Goal: Task Accomplishment & Management: Manage account settings

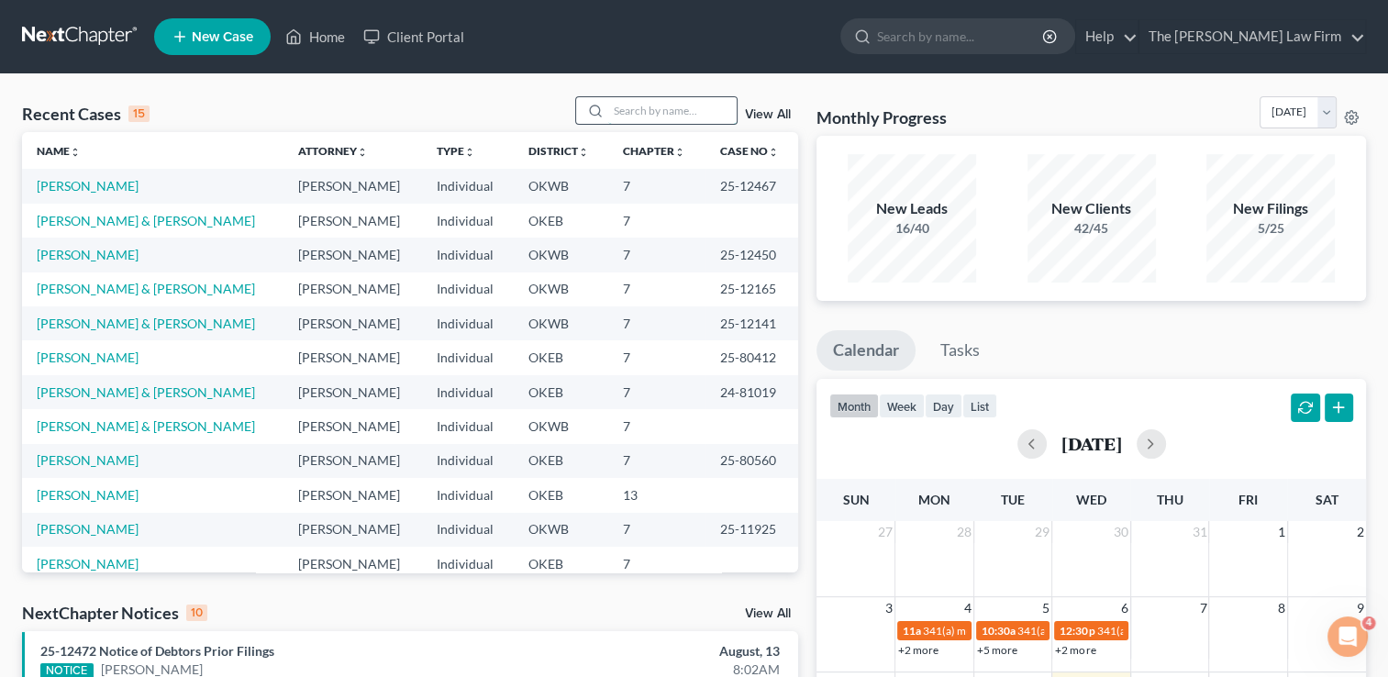
click at [691, 116] on input "search" at bounding box center [672, 110] width 128 height 27
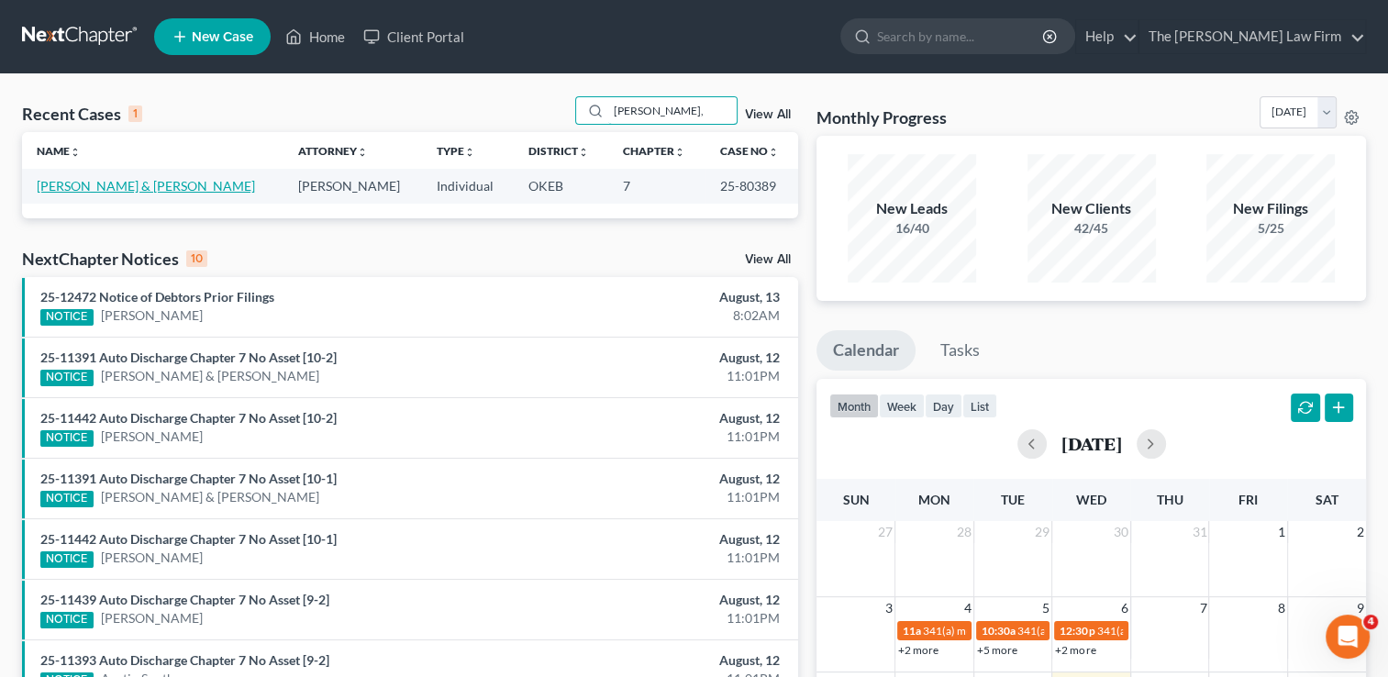
type input "[PERSON_NAME],"
click at [145, 183] on link "[PERSON_NAME] & [PERSON_NAME]" at bounding box center [146, 186] width 218 height 16
select select "3"
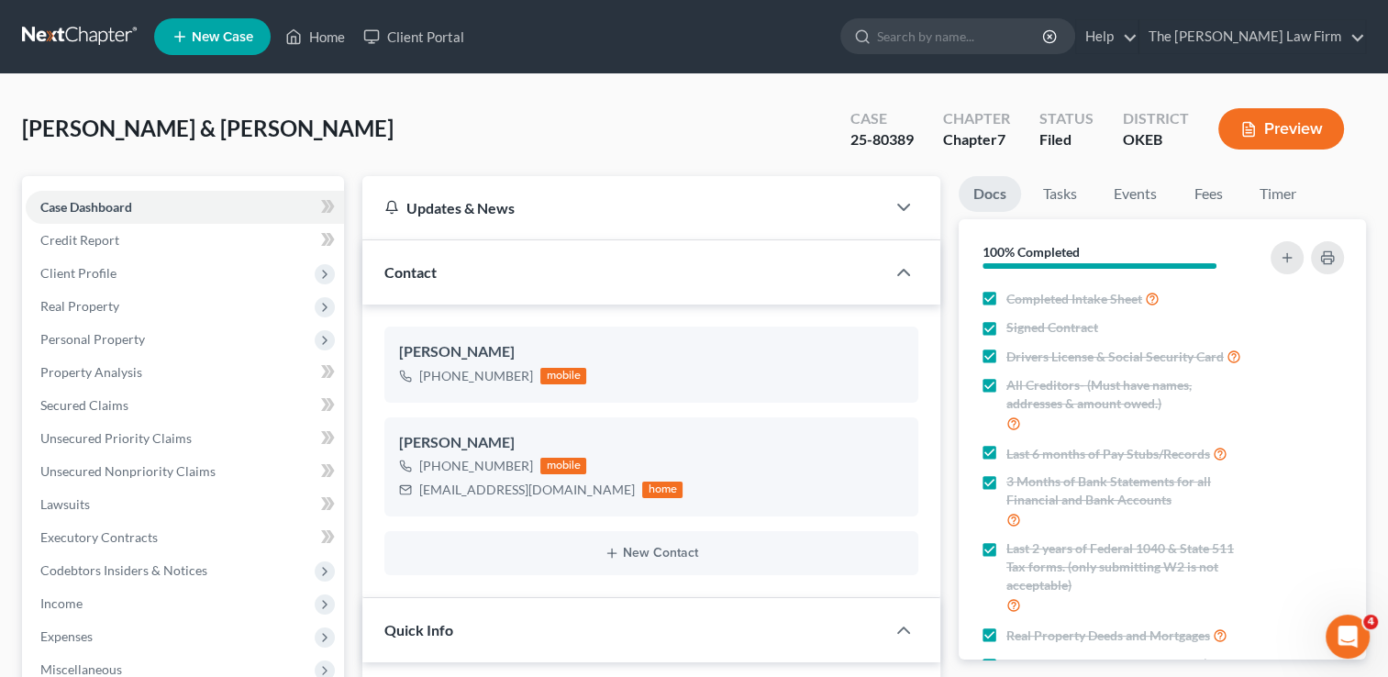
scroll to position [1974, 0]
click at [995, 19] on input "search" at bounding box center [961, 36] width 168 height 34
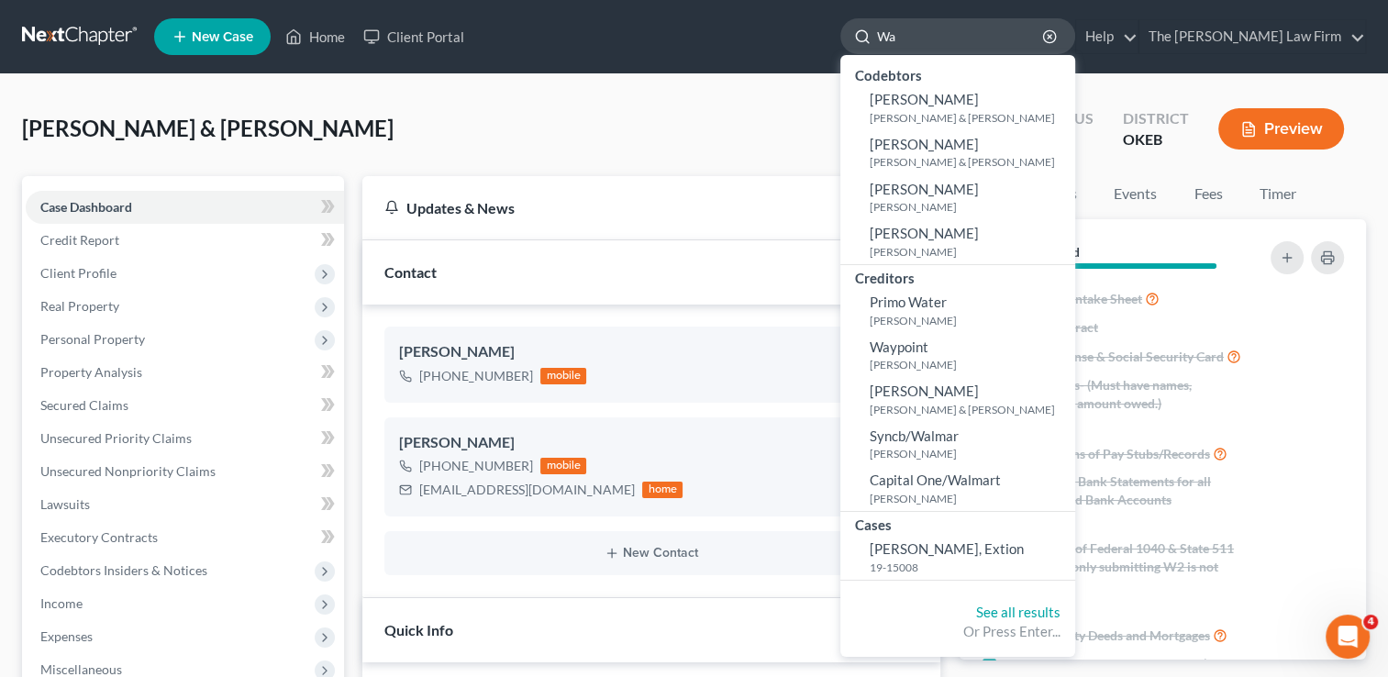
type input "W"
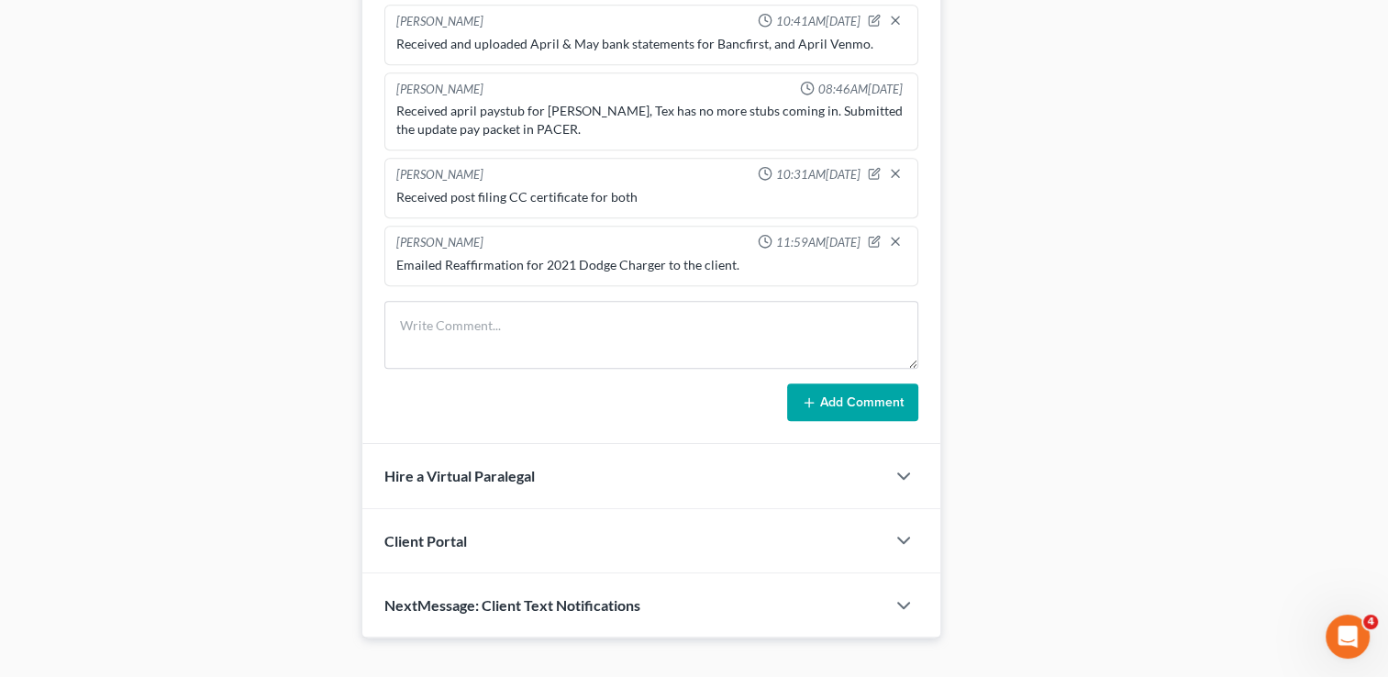
scroll to position [1032, 0]
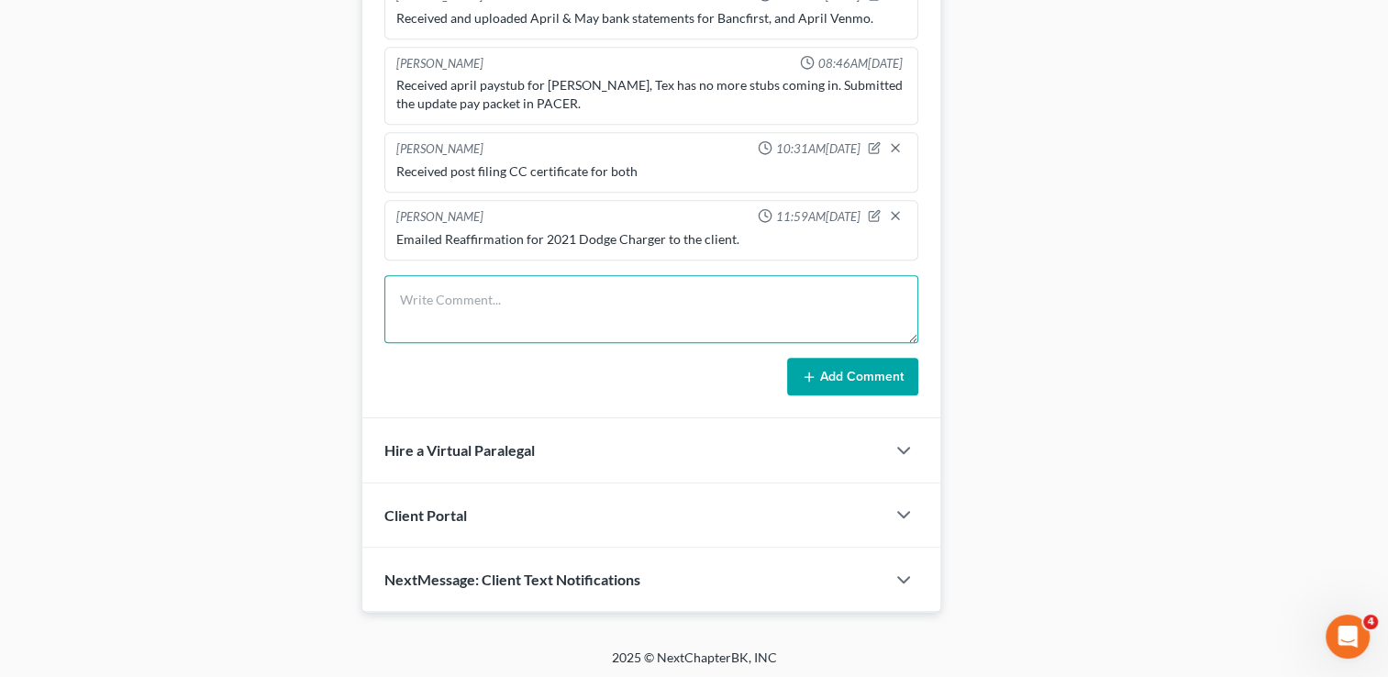
click at [518, 283] on textarea at bounding box center [651, 309] width 534 height 68
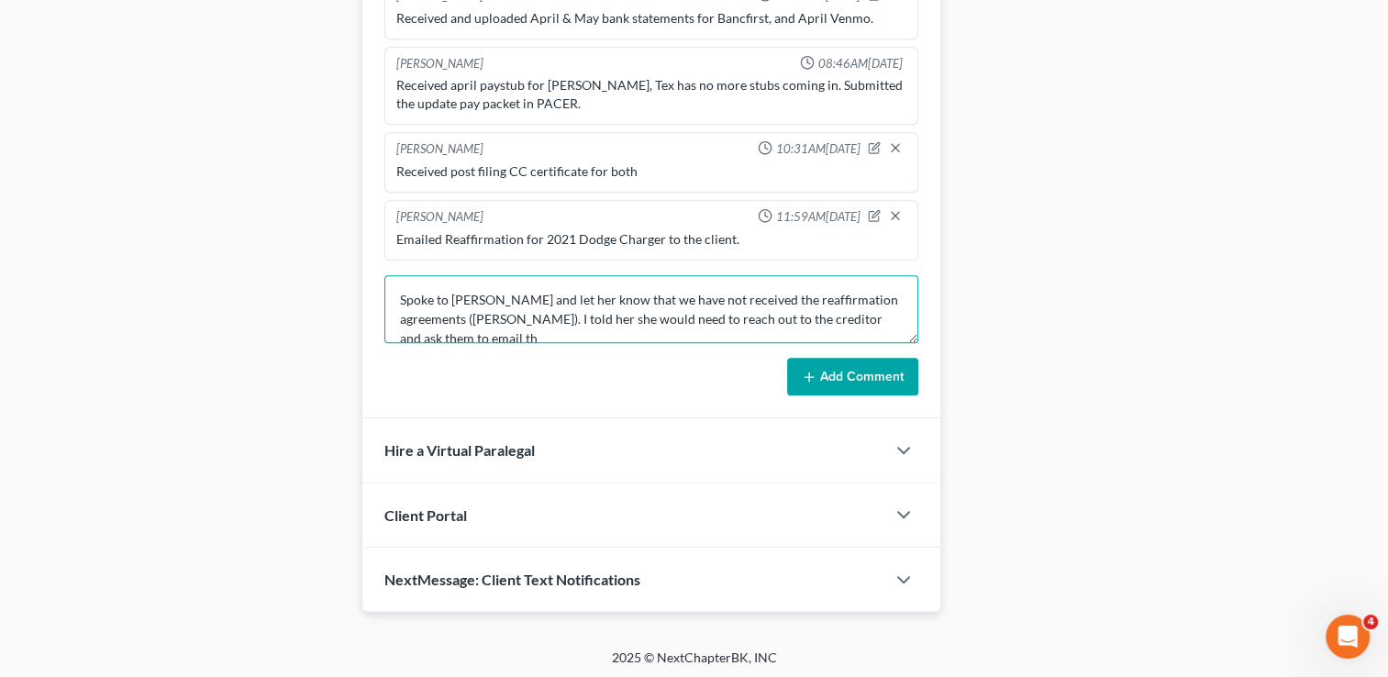
scroll to position [3, 0]
type textarea "Spoke to [PERSON_NAME] and let her know that we have not received the reaffirma…"
click at [823, 378] on button "Add Comment" at bounding box center [852, 377] width 131 height 39
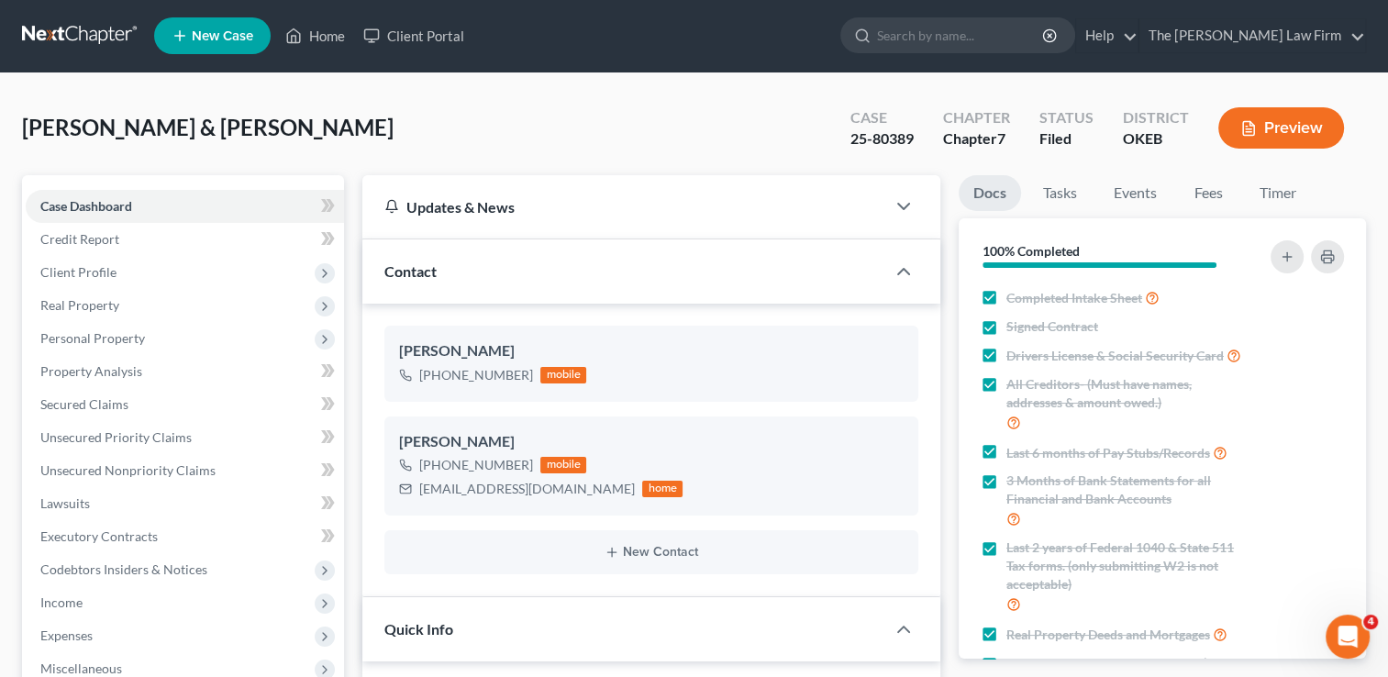
scroll to position [0, 0]
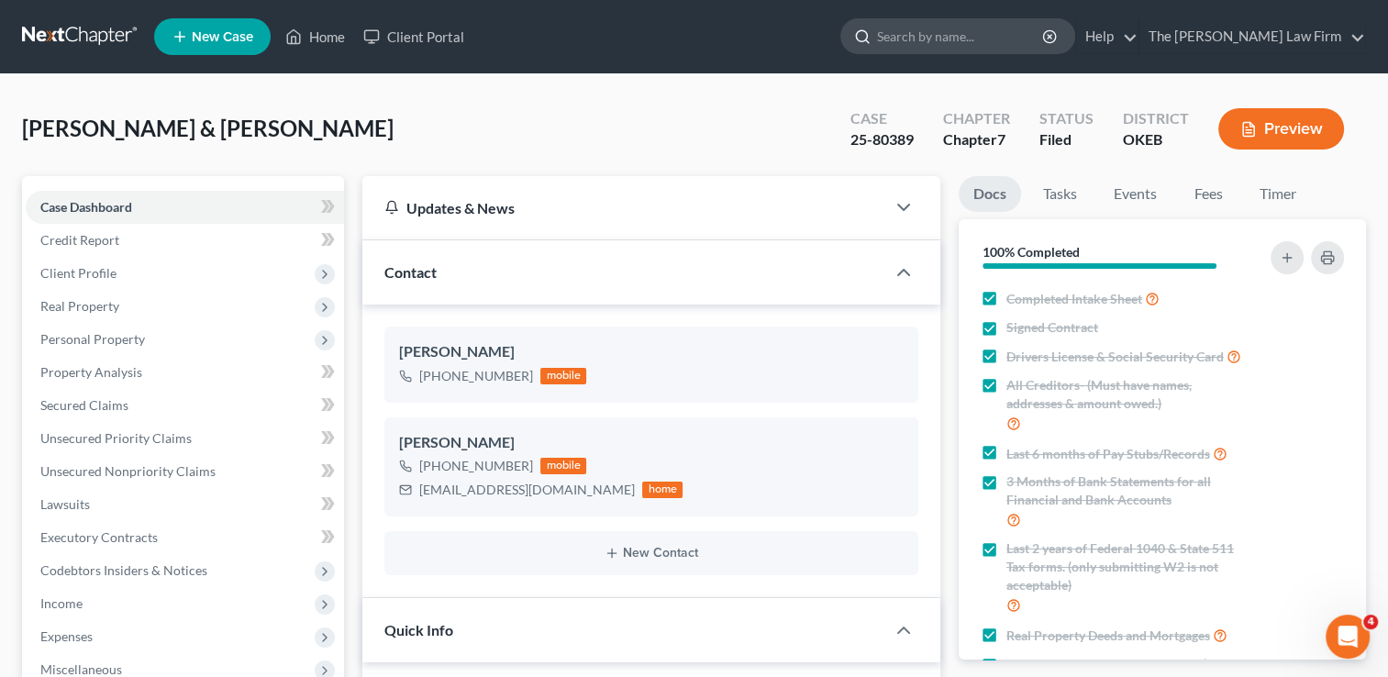
click at [965, 35] on input "search" at bounding box center [961, 36] width 168 height 34
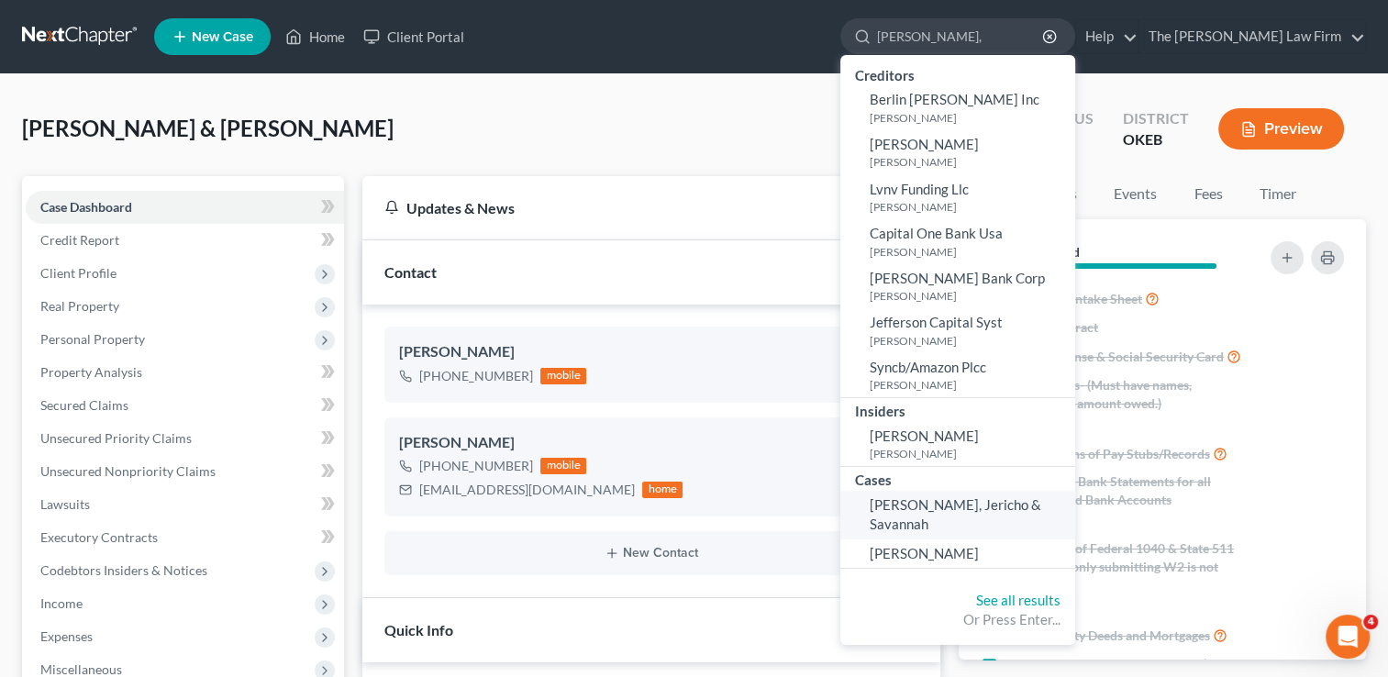
type input "[PERSON_NAME],"
click at [1025, 498] on span "[PERSON_NAME], Jericho & Savannah" at bounding box center [956, 514] width 172 height 36
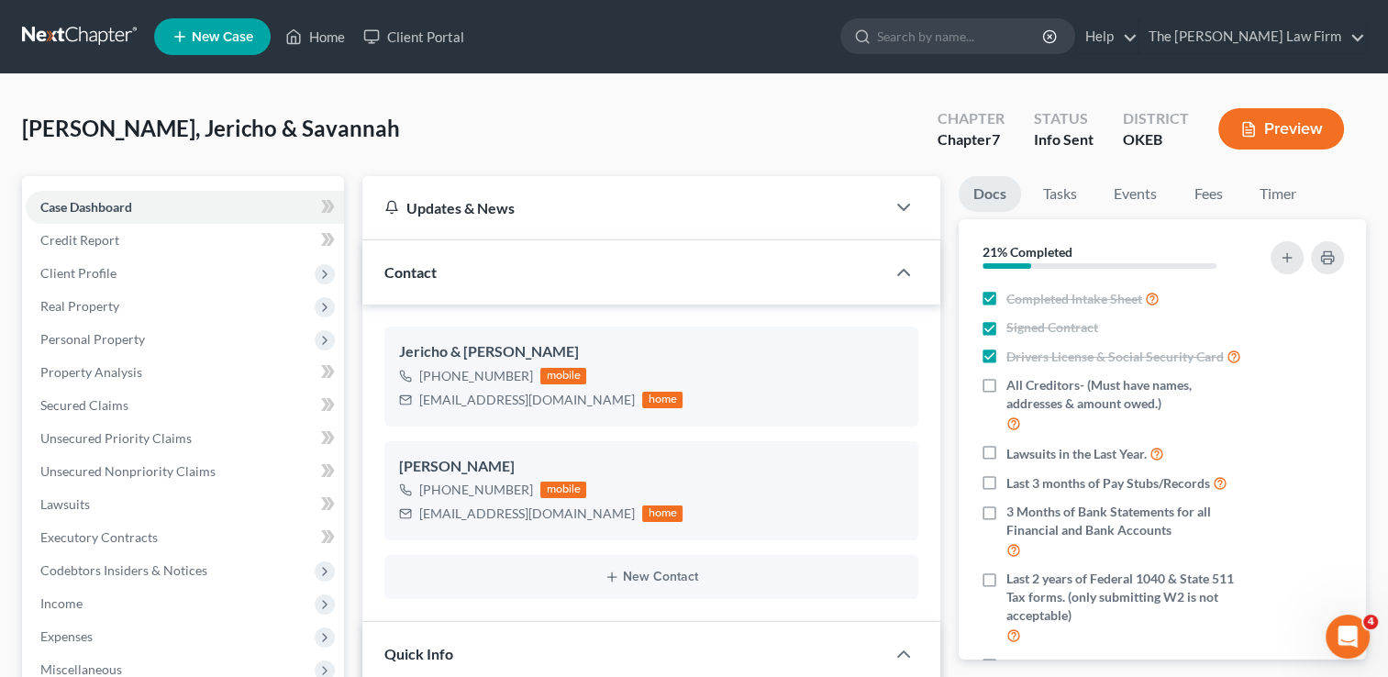
scroll to position [349, 0]
click at [1006, 358] on label "Drivers License & Social Security Card" at bounding box center [1123, 356] width 235 height 21
click at [1014, 358] on input "Drivers License & Social Security Card" at bounding box center [1020, 352] width 12 height 12
checkbox input "false"
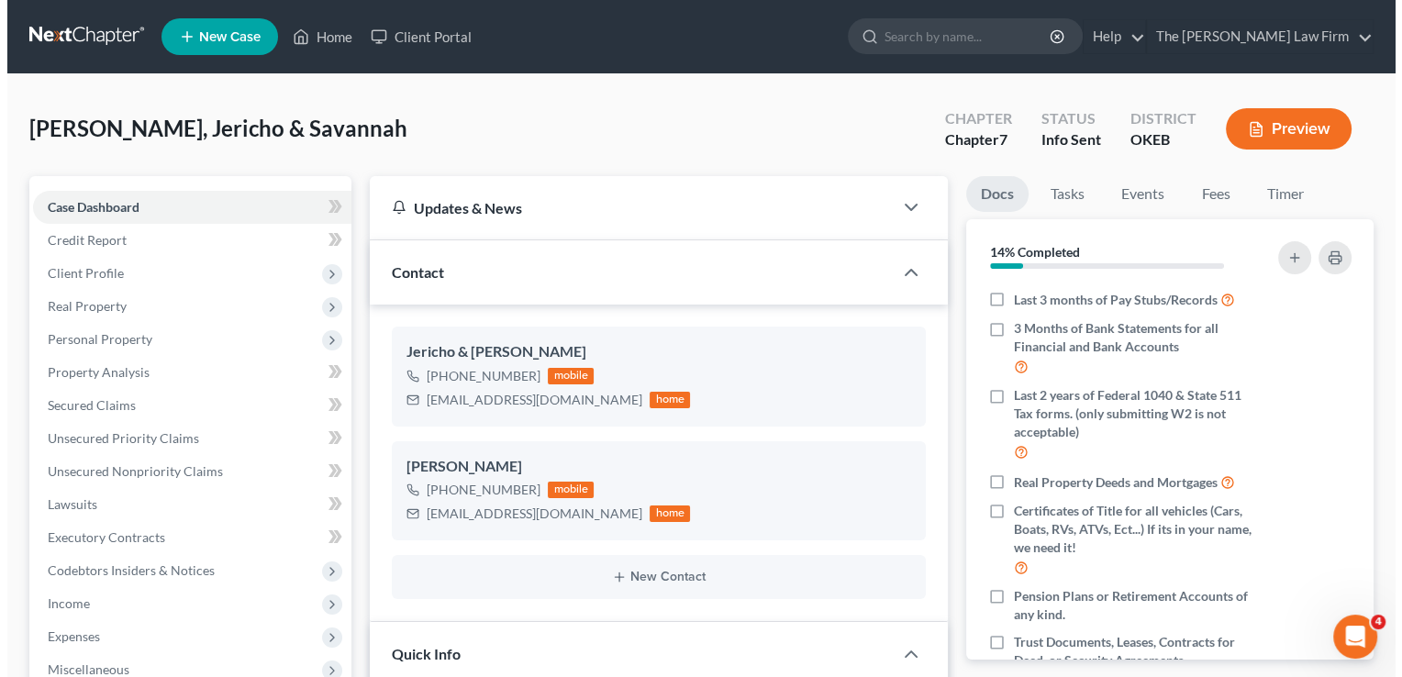
scroll to position [92, 0]
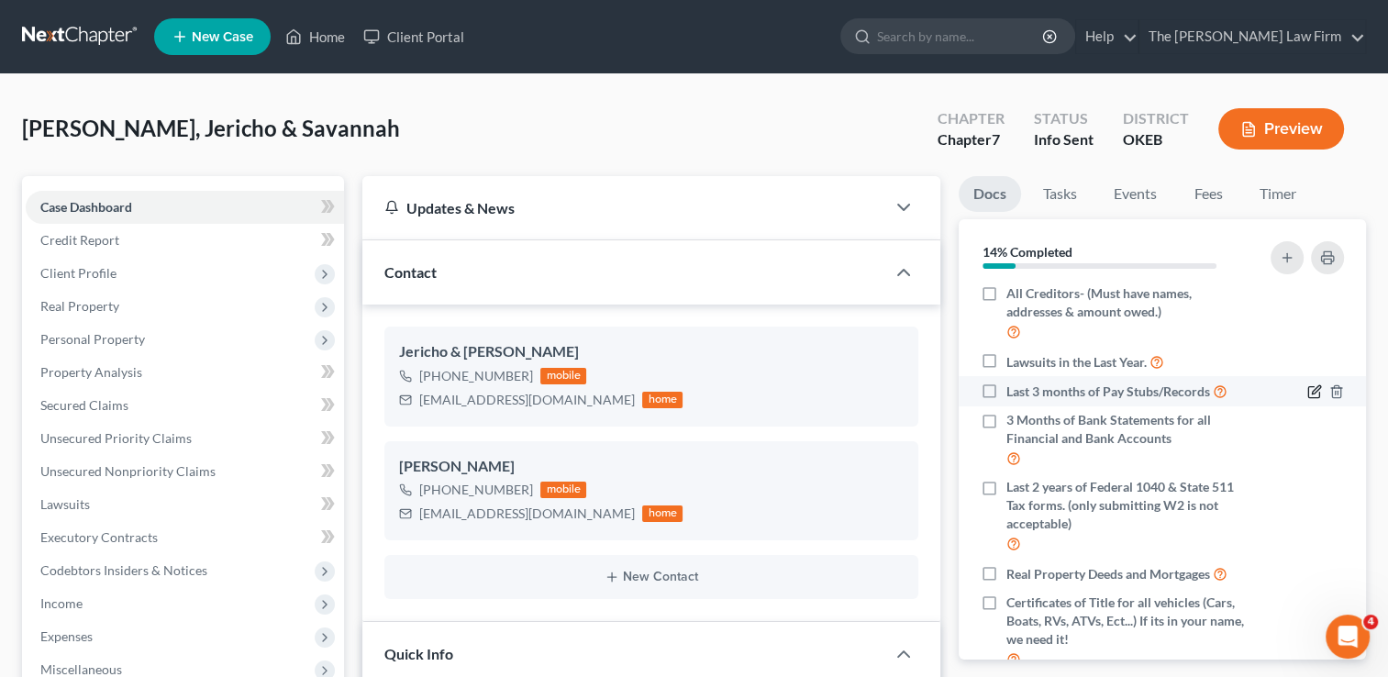
click at [1312, 394] on icon "button" at bounding box center [1316, 389] width 8 height 8
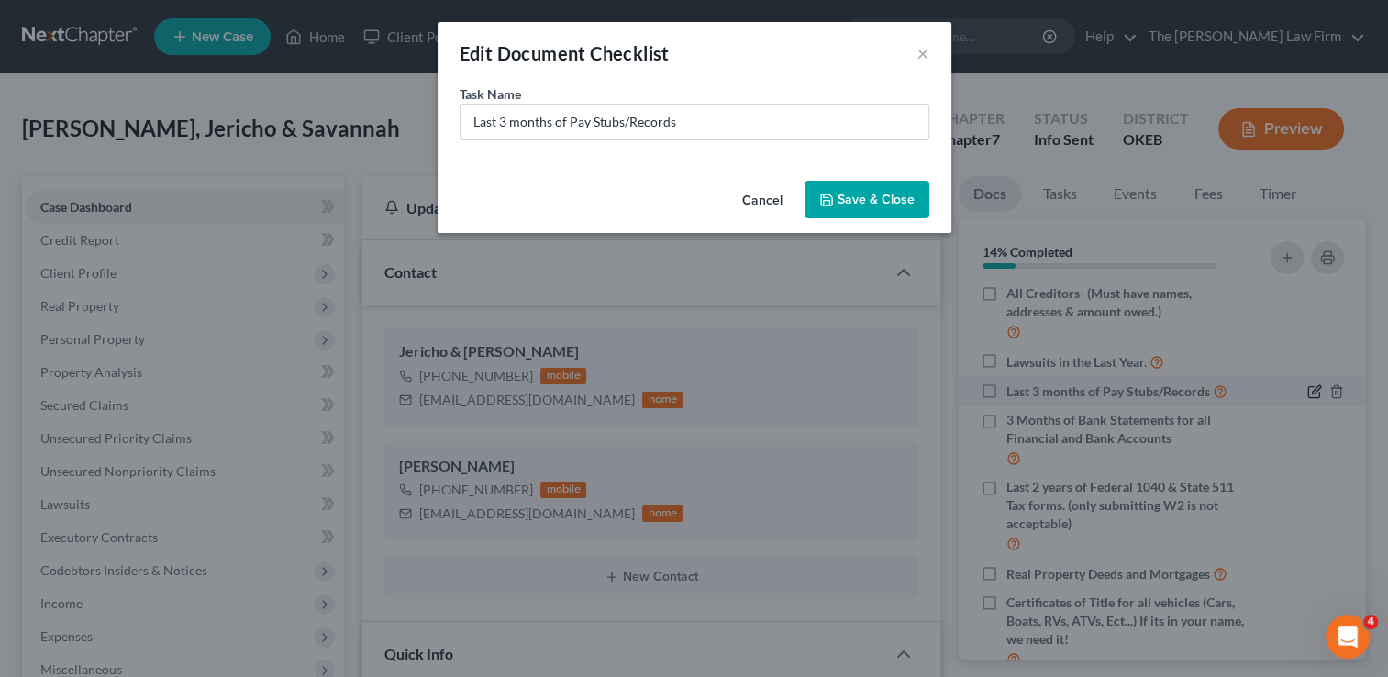
scroll to position [73, 0]
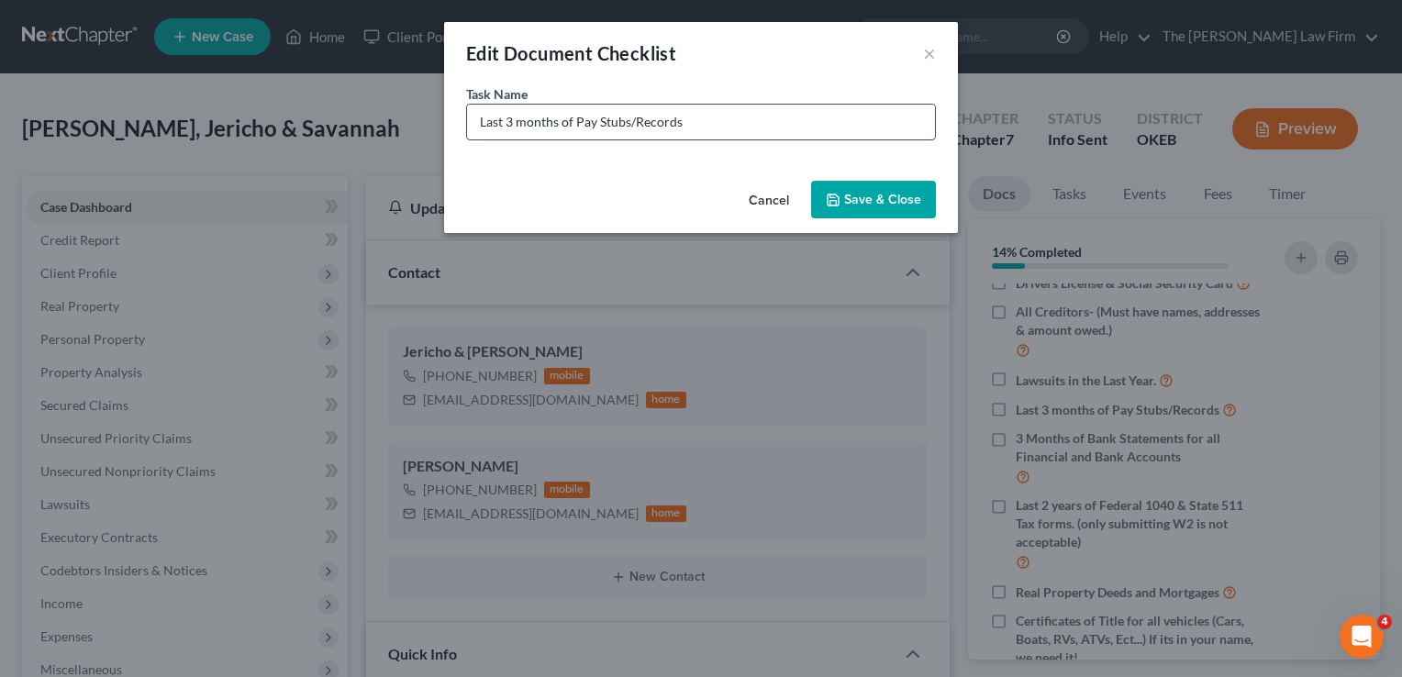
click at [514, 122] on input "Last 3 months of Pay Stubs/Records" at bounding box center [701, 122] width 468 height 35
type input "Last 6 months of Pay Stubs/Records"
click at [861, 204] on button "Save & Close" at bounding box center [873, 200] width 125 height 39
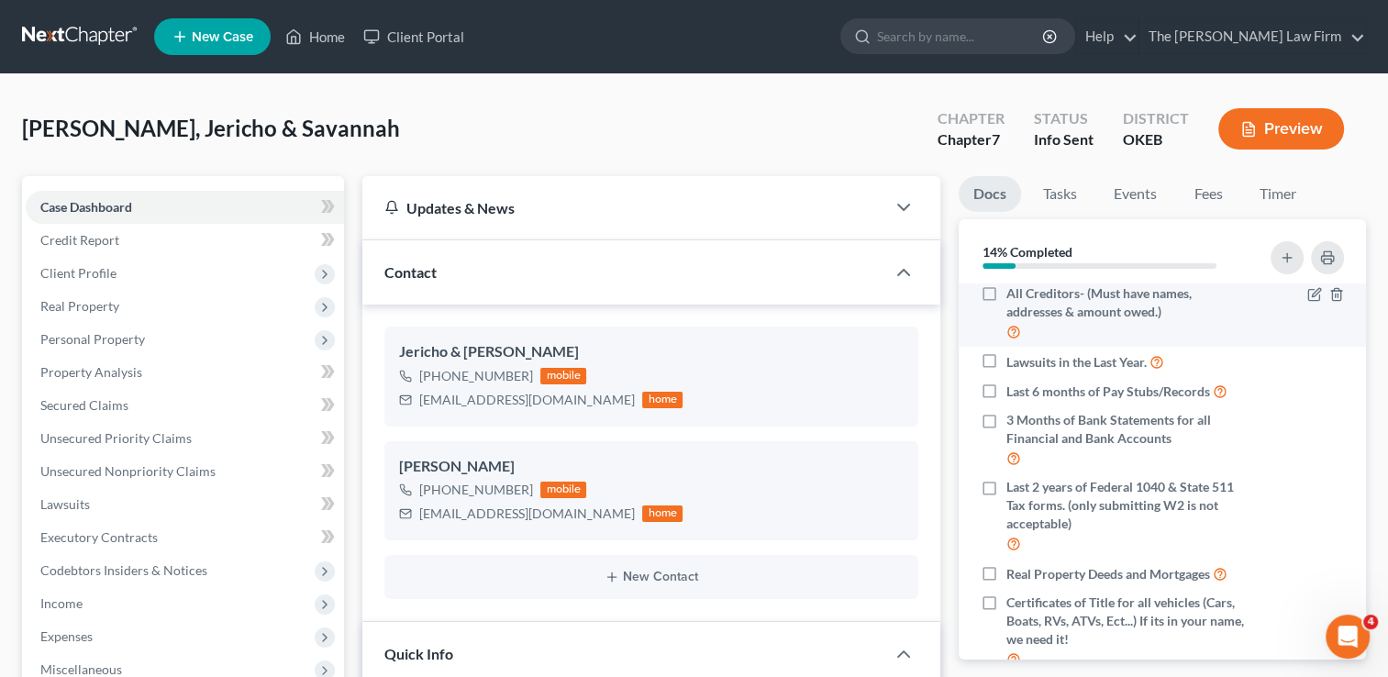
scroll to position [0, 0]
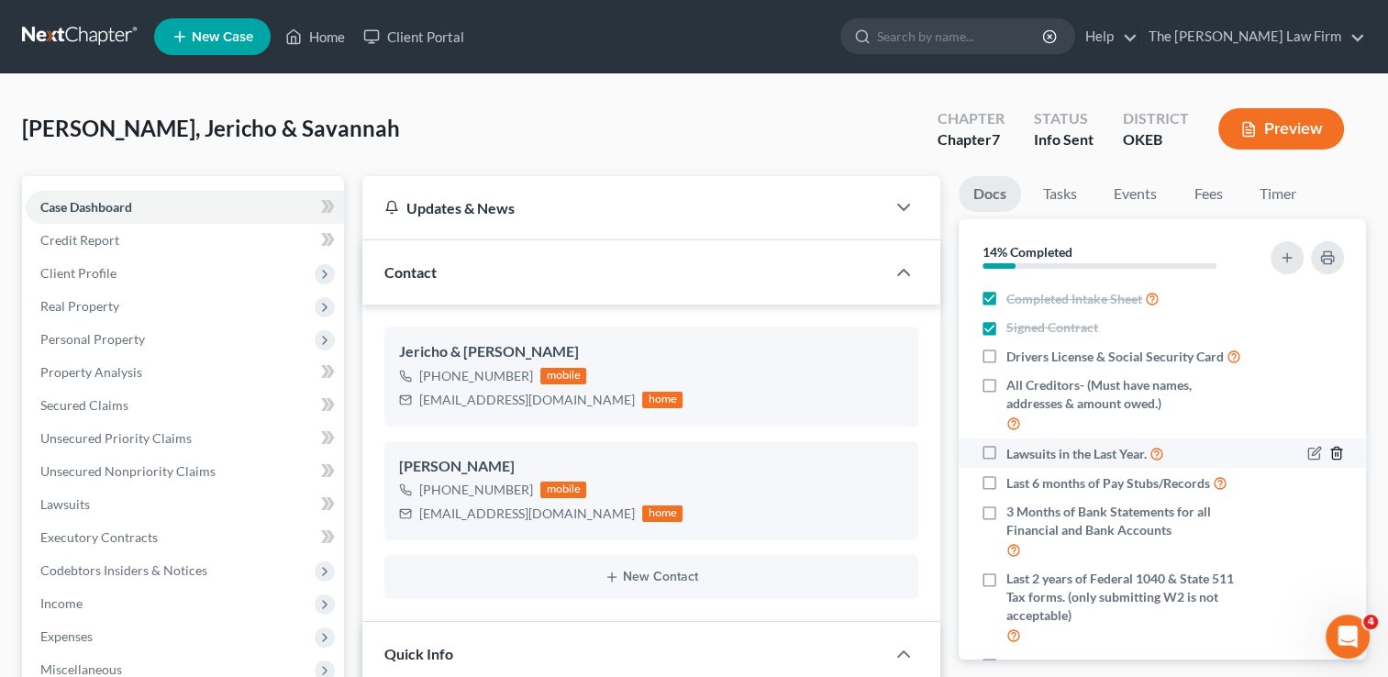
click at [1329, 460] on icon "button" at bounding box center [1336, 453] width 15 height 15
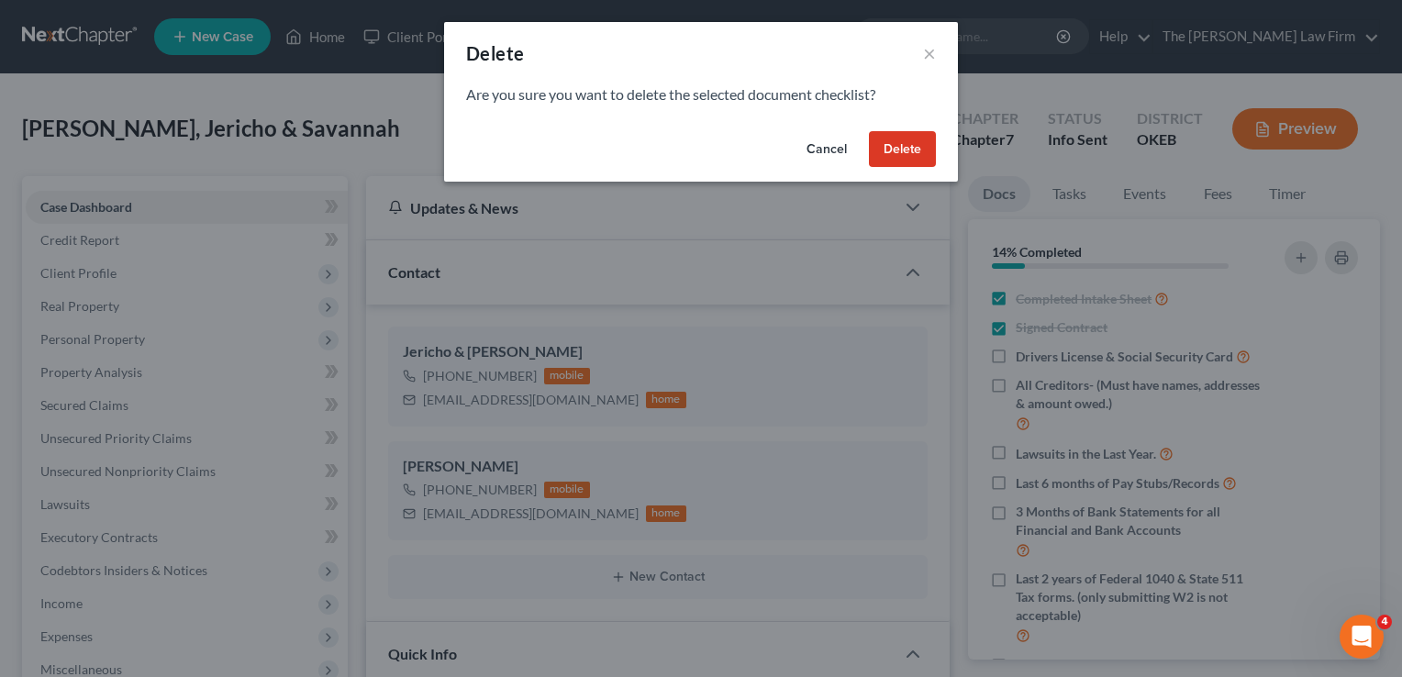
click at [907, 152] on button "Delete" at bounding box center [902, 149] width 67 height 37
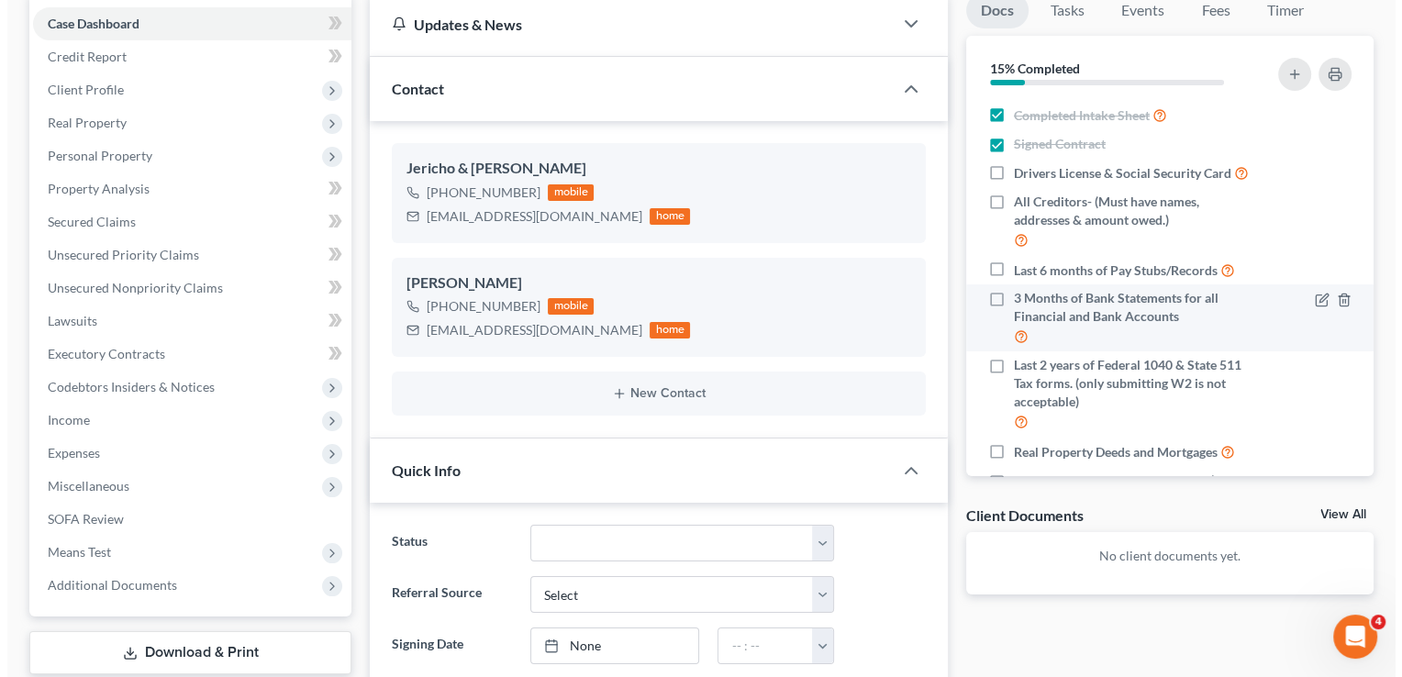
scroll to position [92, 0]
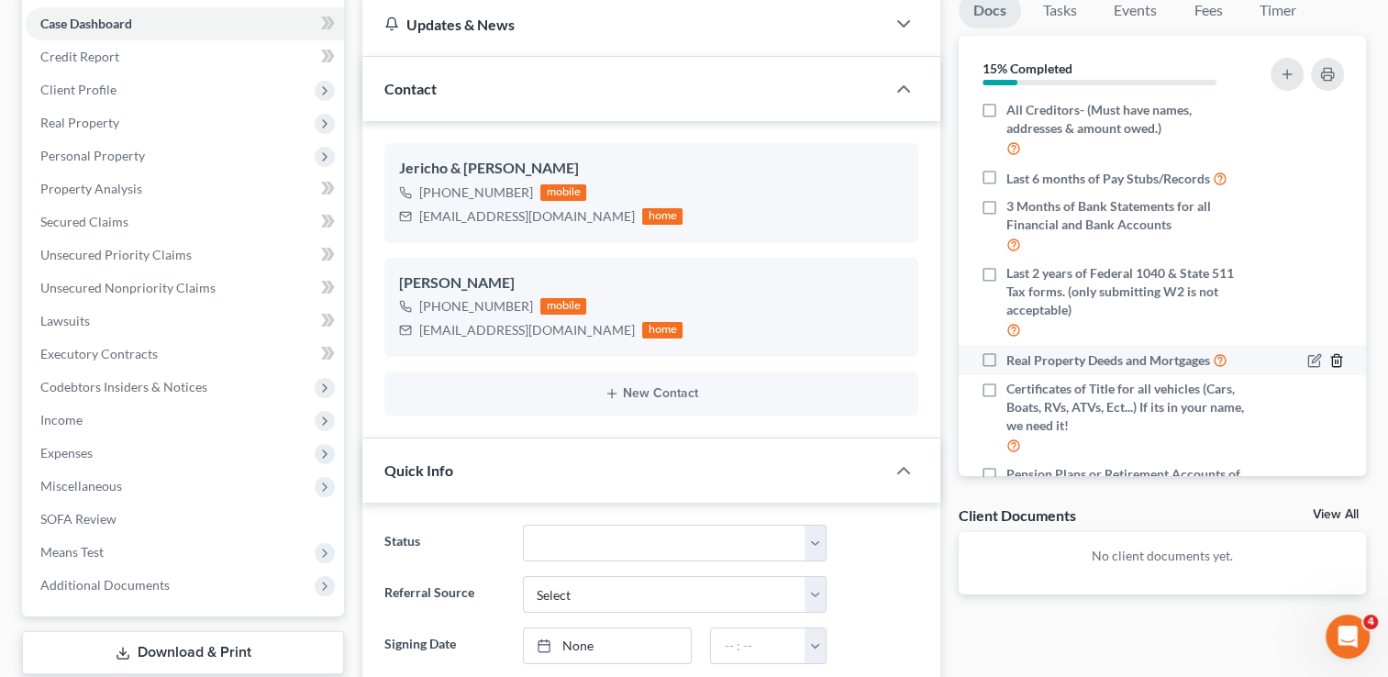
click at [1337, 363] on line "button" at bounding box center [1337, 362] width 0 height 4
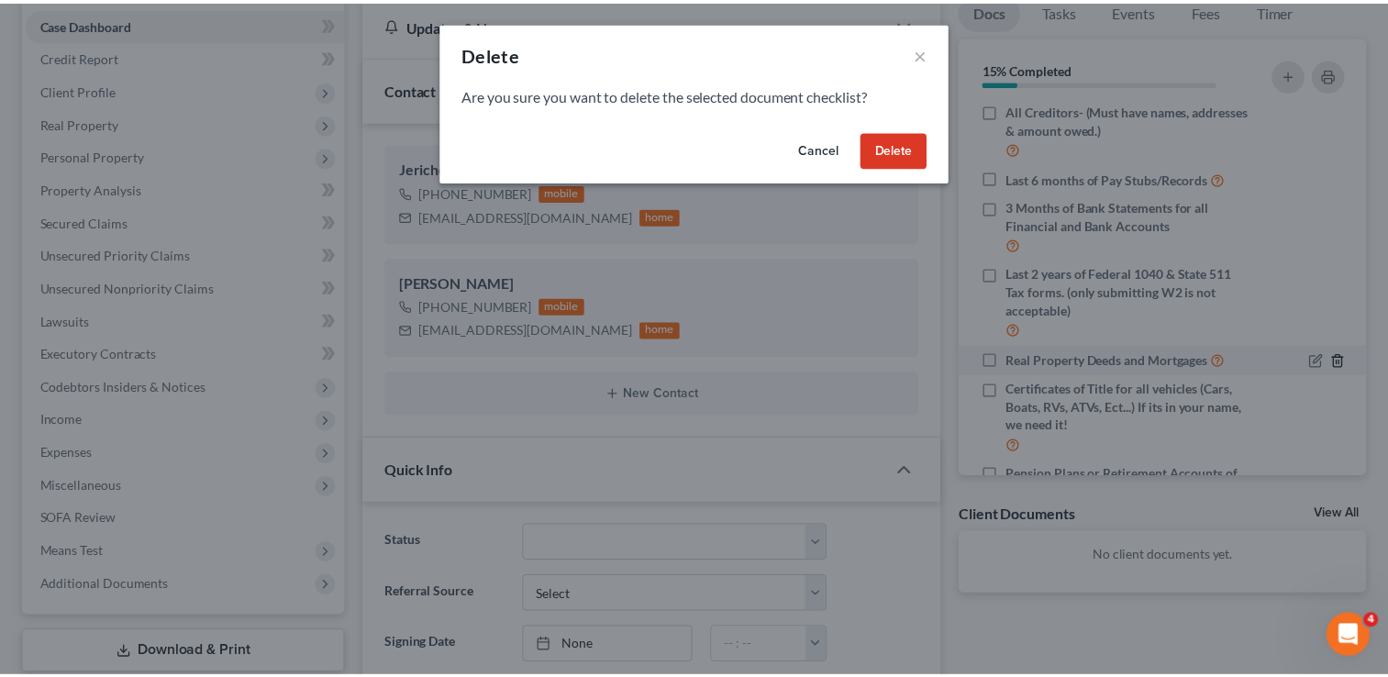
scroll to position [73, 0]
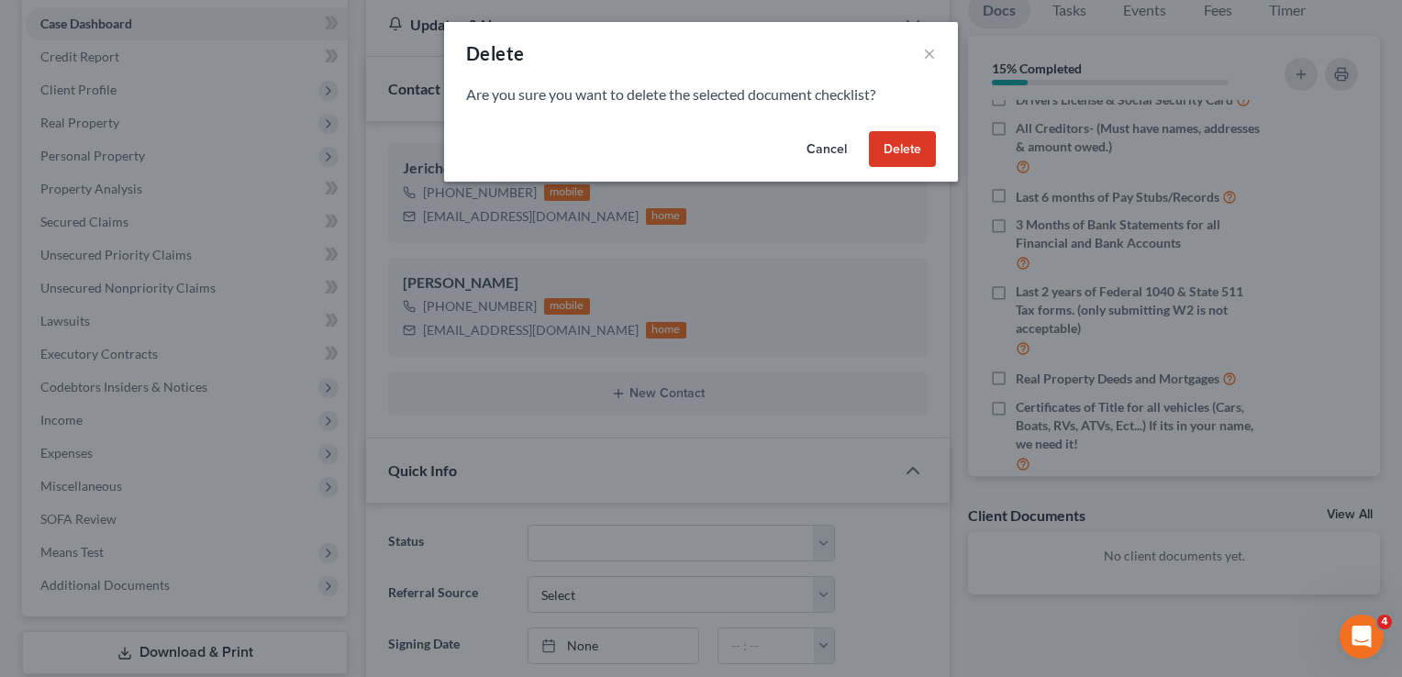
click at [881, 149] on button "Delete" at bounding box center [902, 149] width 67 height 37
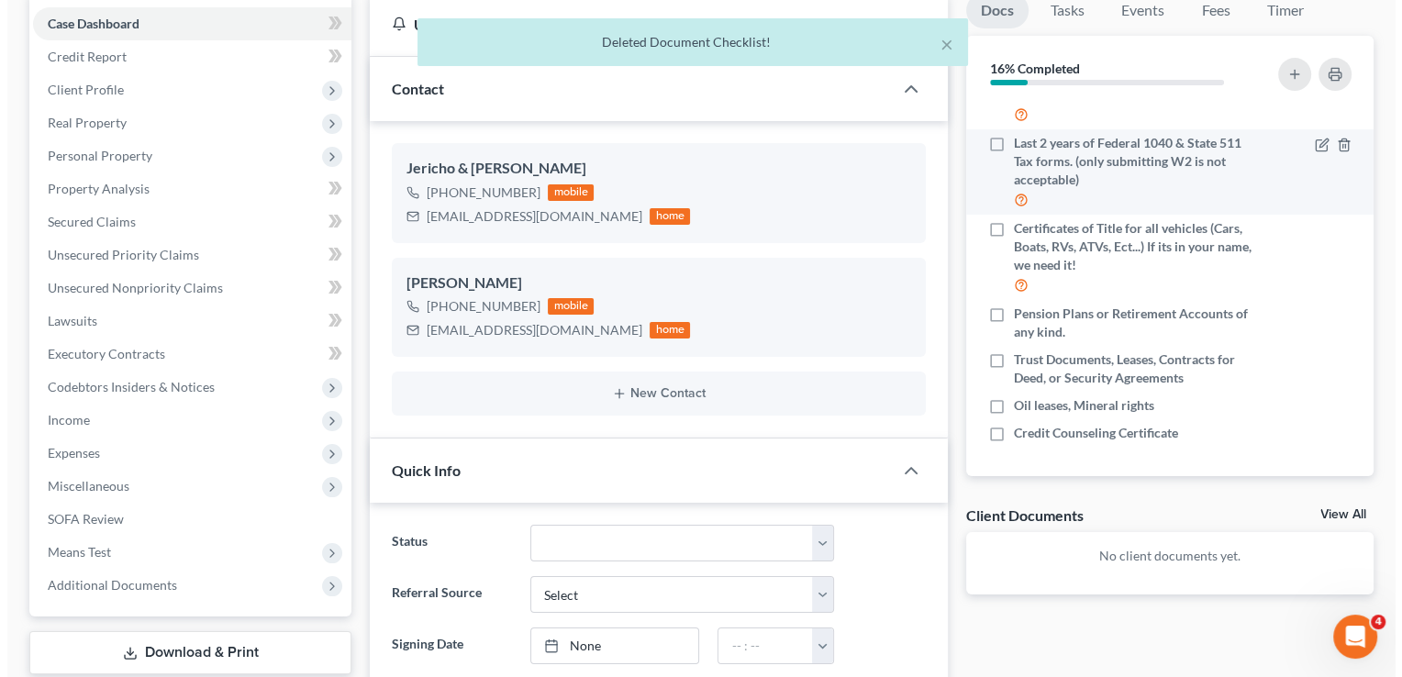
scroll to position [240, 0]
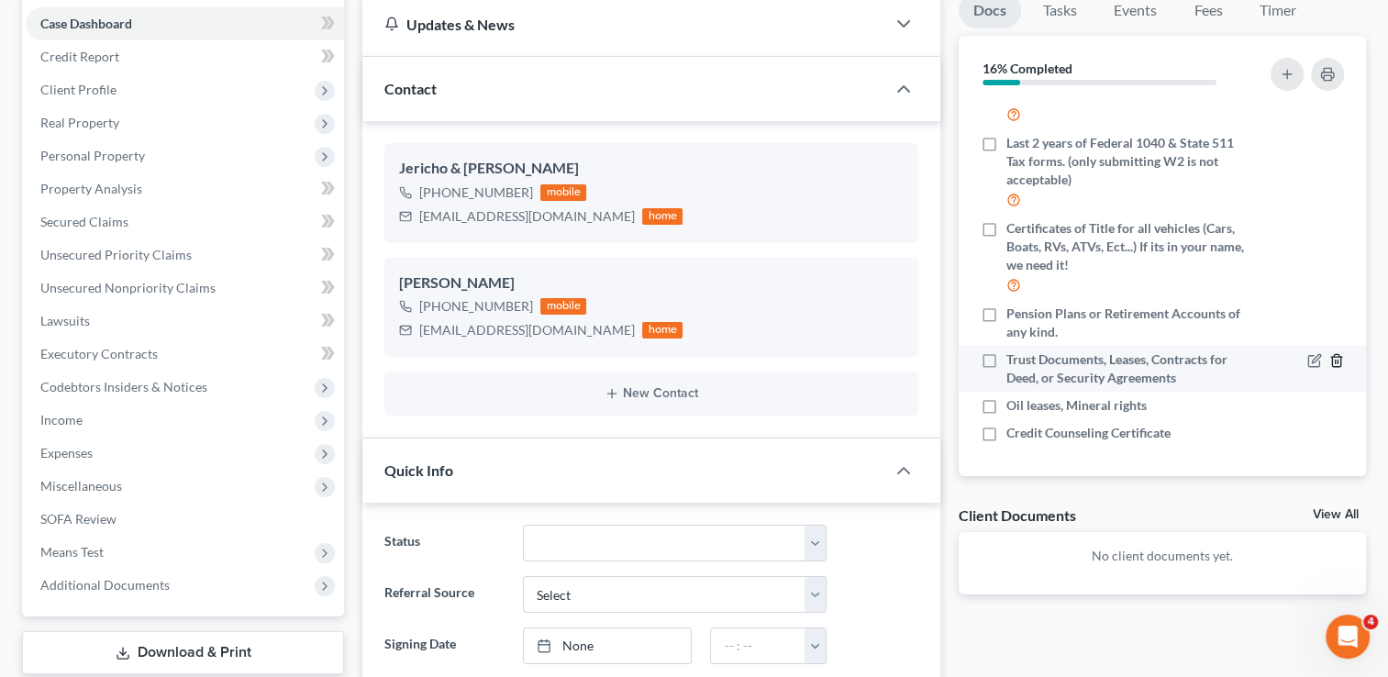
click at [1332, 362] on icon "button" at bounding box center [1336, 361] width 8 height 12
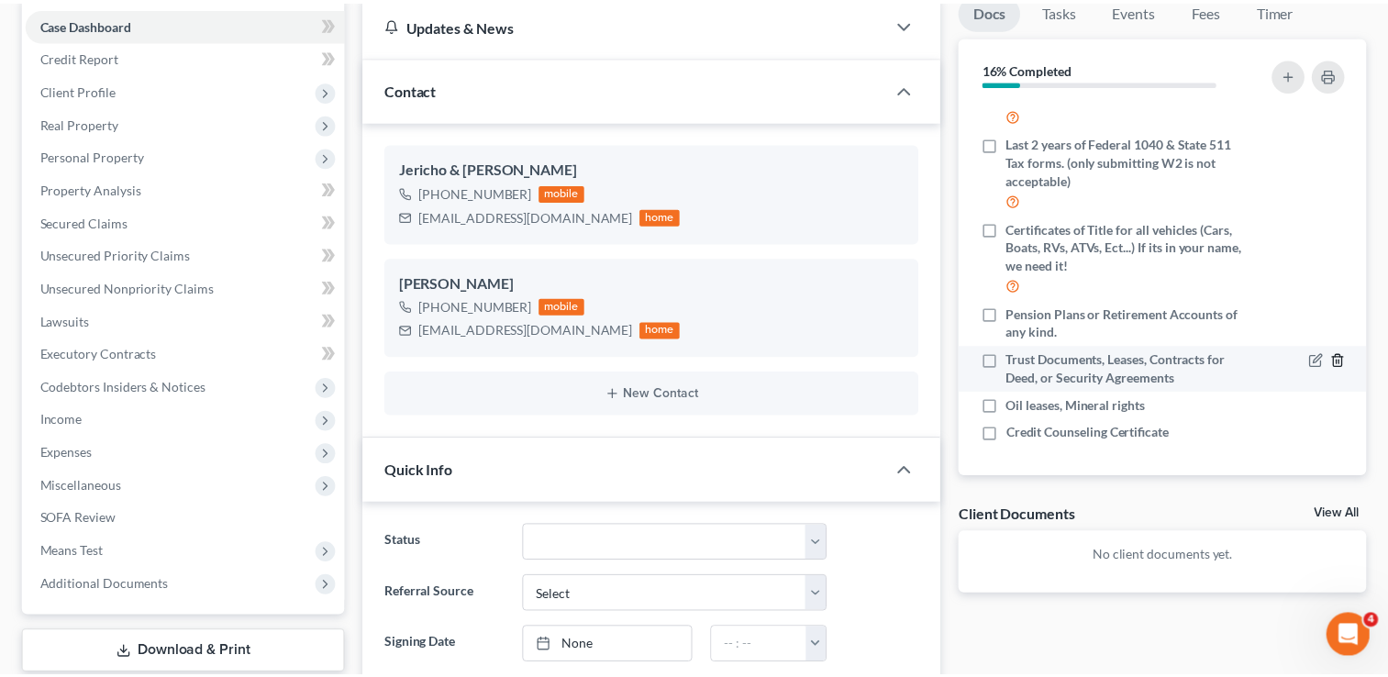
scroll to position [222, 0]
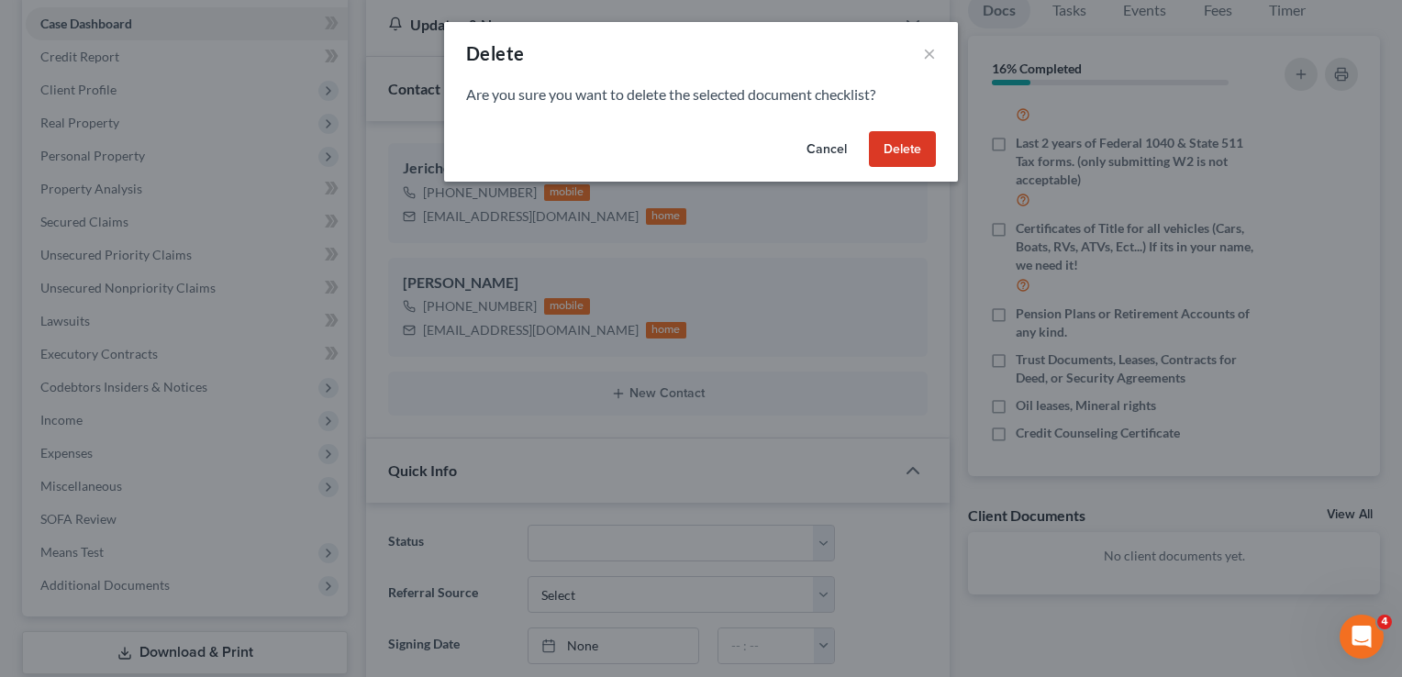
click at [908, 160] on button "Delete" at bounding box center [902, 149] width 67 height 37
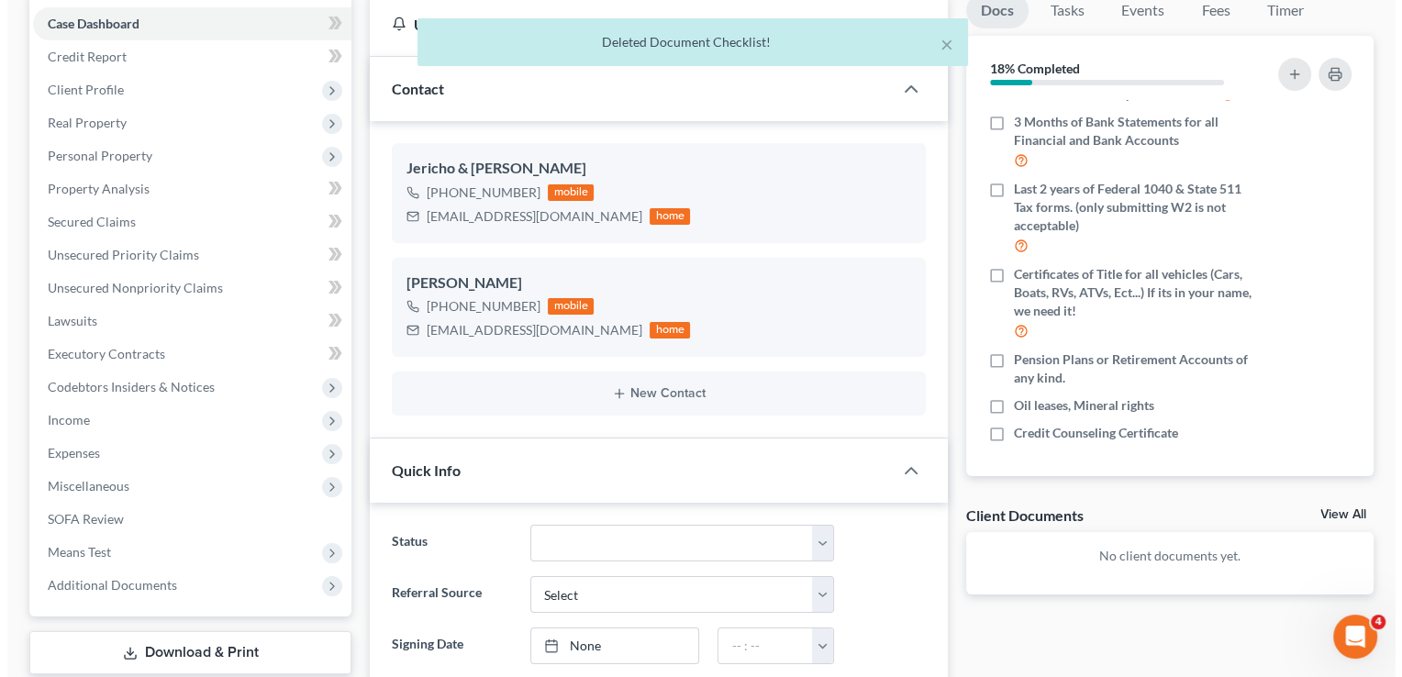
scroll to position [194, 0]
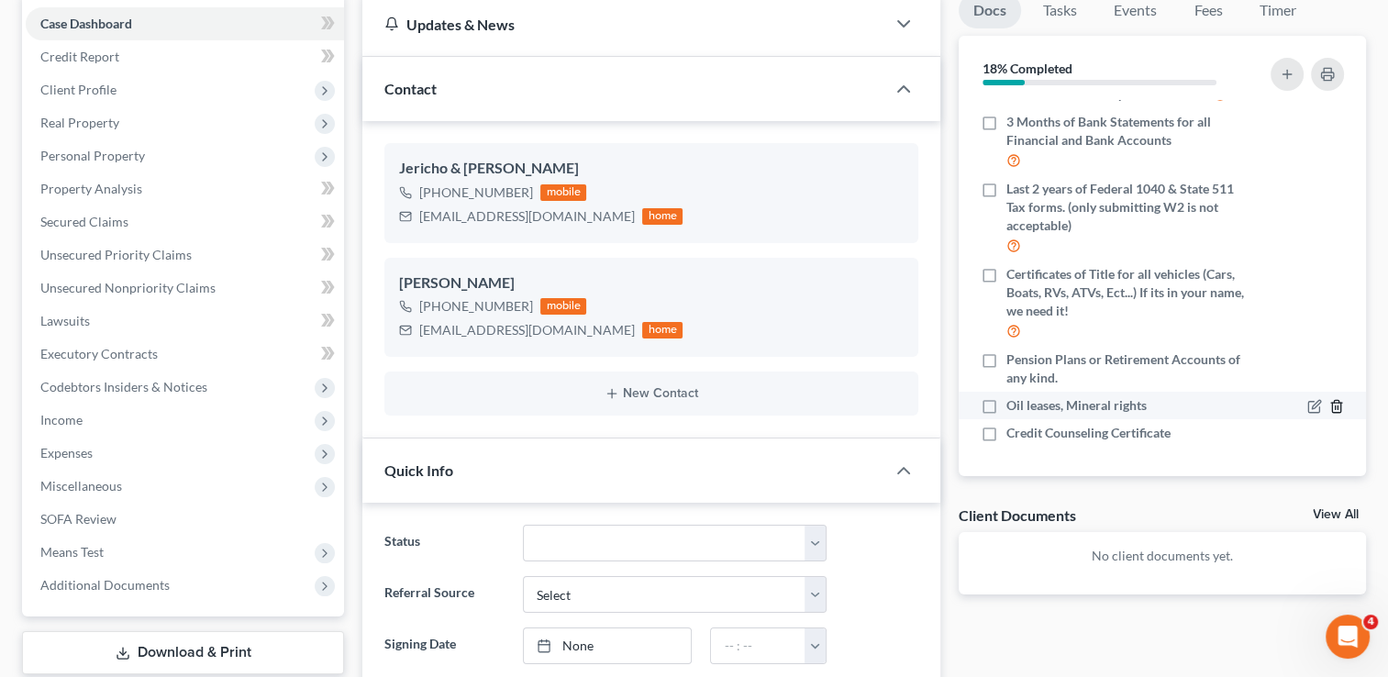
click at [1329, 409] on icon "button" at bounding box center [1336, 406] width 15 height 15
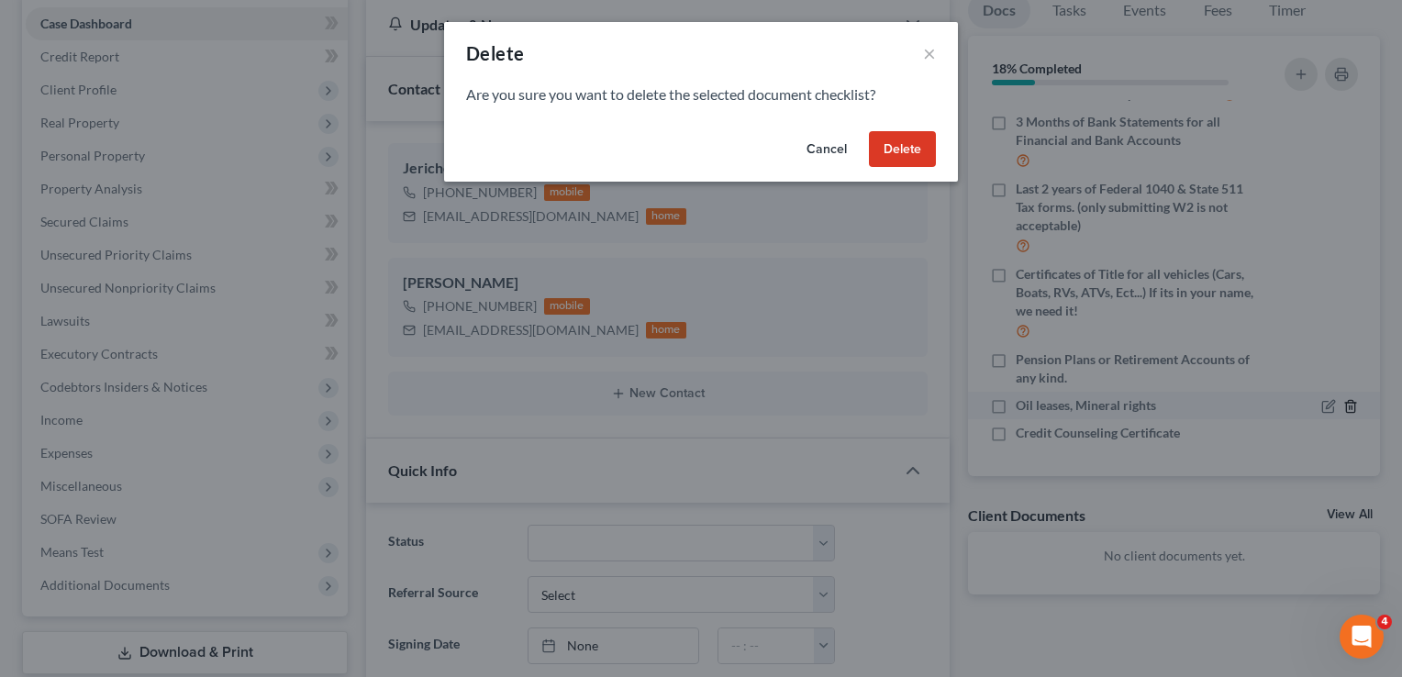
scroll to position [176, 0]
click at [911, 149] on button "Delete" at bounding box center [902, 149] width 67 height 37
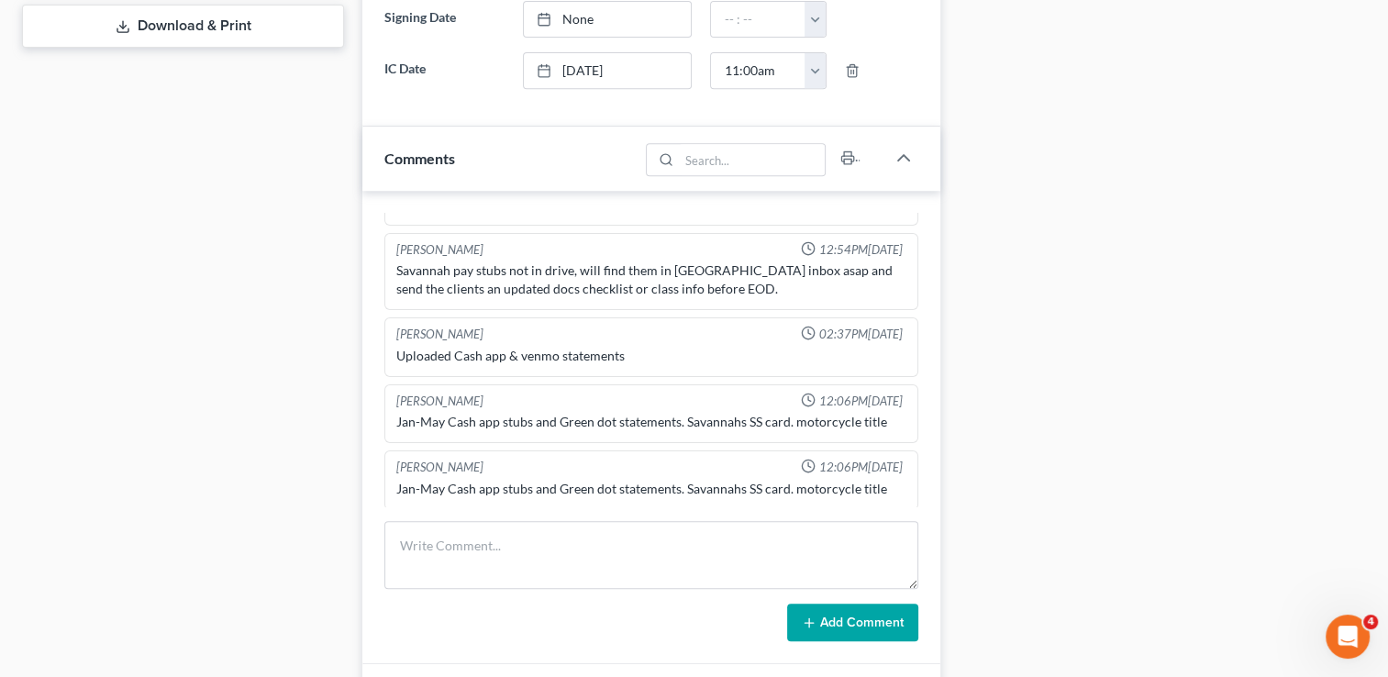
scroll to position [826, 0]
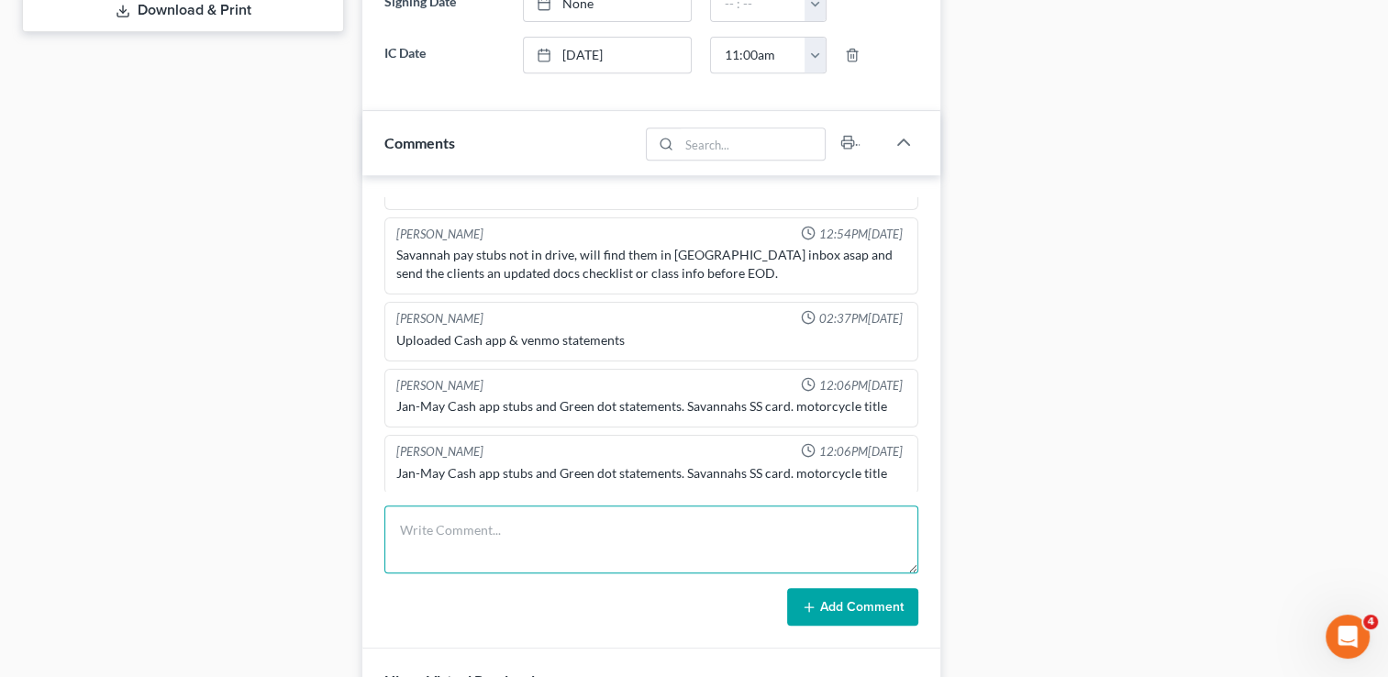
click at [430, 544] on textarea at bounding box center [651, 539] width 534 height 68
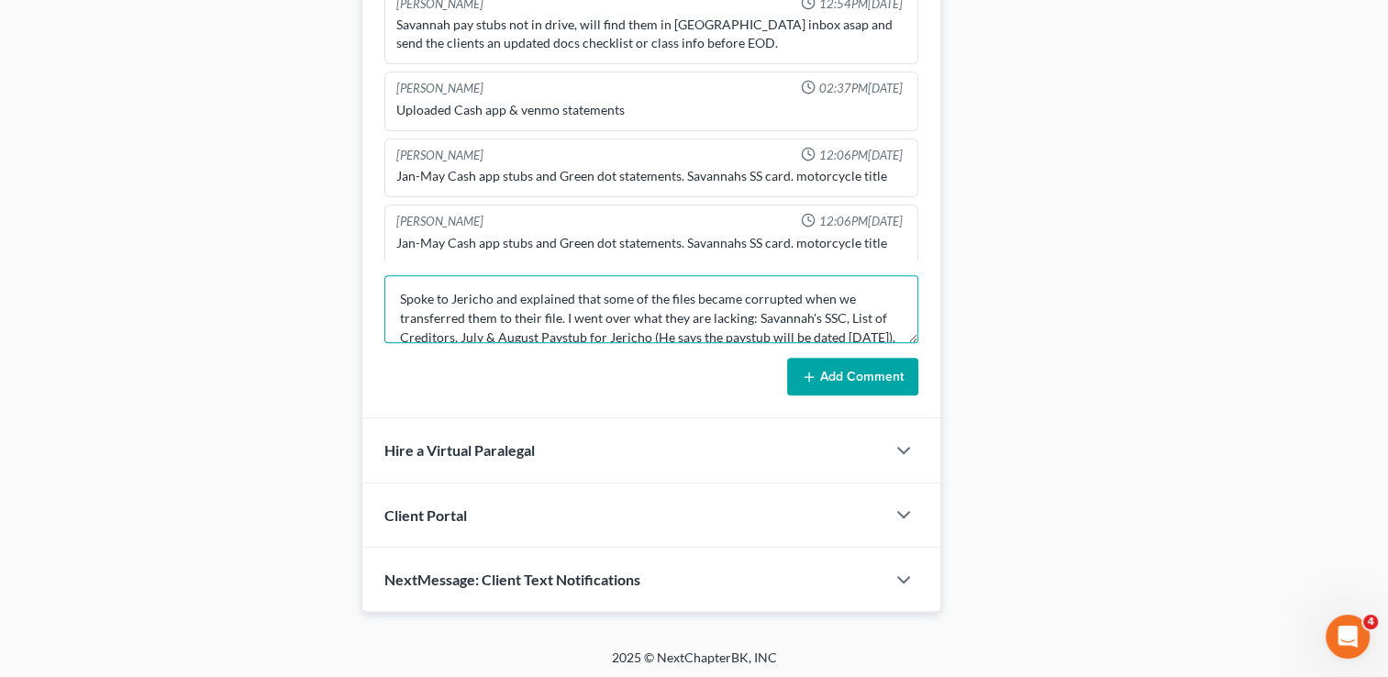
scroll to position [0, 0]
drag, startPoint x: 659, startPoint y: 329, endPoint x: 389, endPoint y: 277, distance: 274.7
click at [389, 277] on textarea "Spoke to Jericho and explained that some of the files became corrupted when we …" at bounding box center [651, 309] width 534 height 68
type textarea "Spoke to Jericho and explained that some of the files became corrupted when we …"
click at [806, 370] on icon at bounding box center [809, 377] width 15 height 15
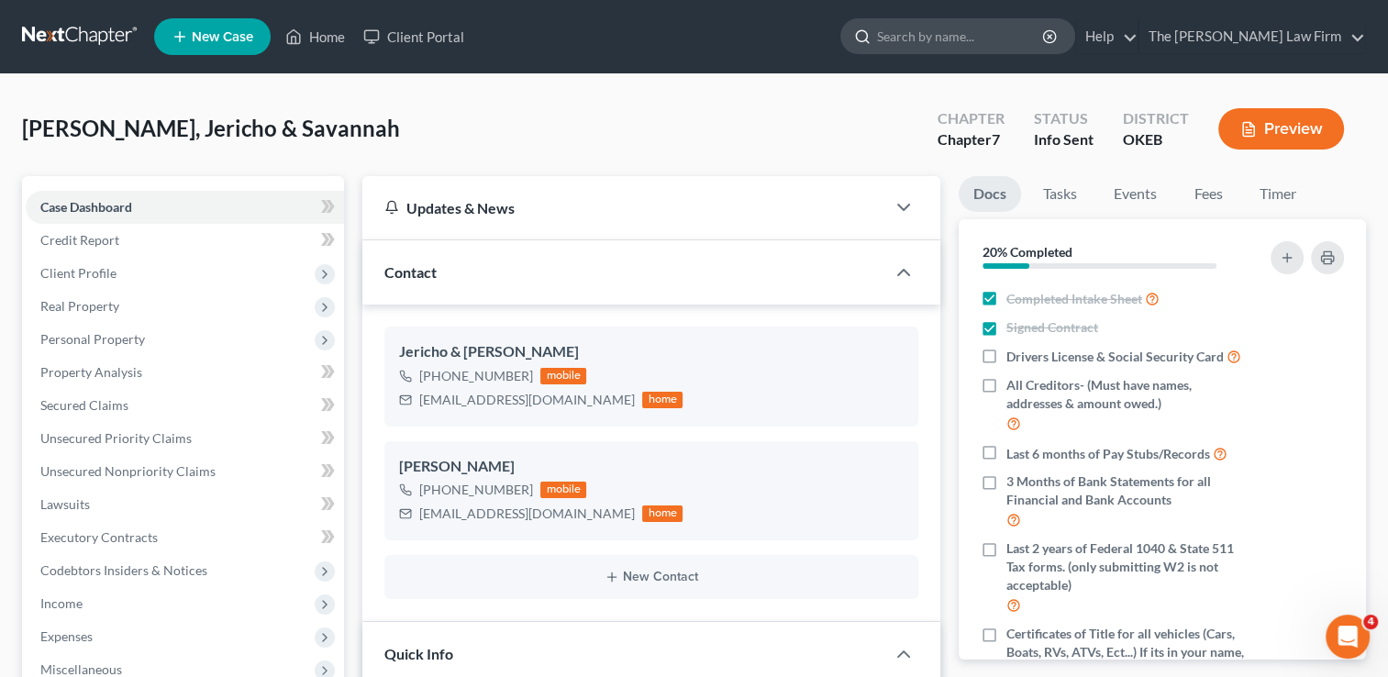
click at [955, 46] on input "search" at bounding box center [961, 36] width 168 height 34
type input "[PERSON_NAME] & [PERSON_NAME]"
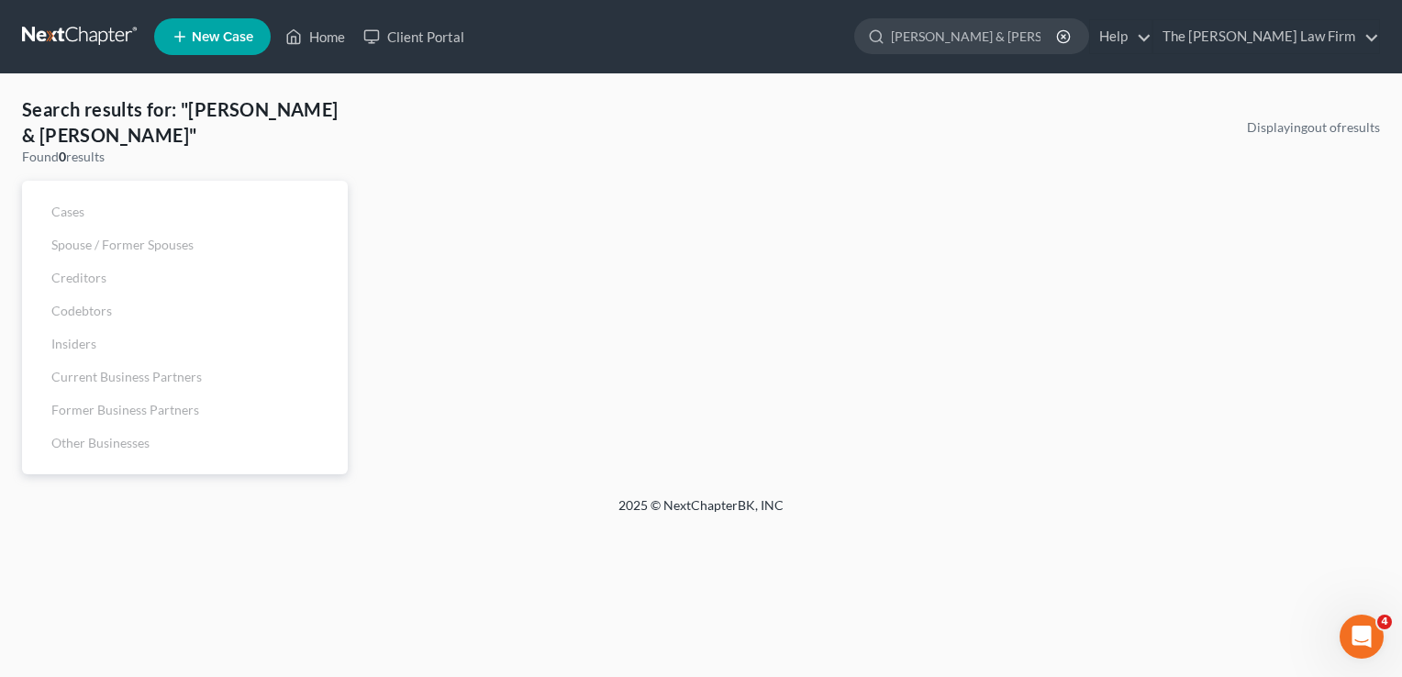
click at [52, 32] on link at bounding box center [80, 36] width 117 height 33
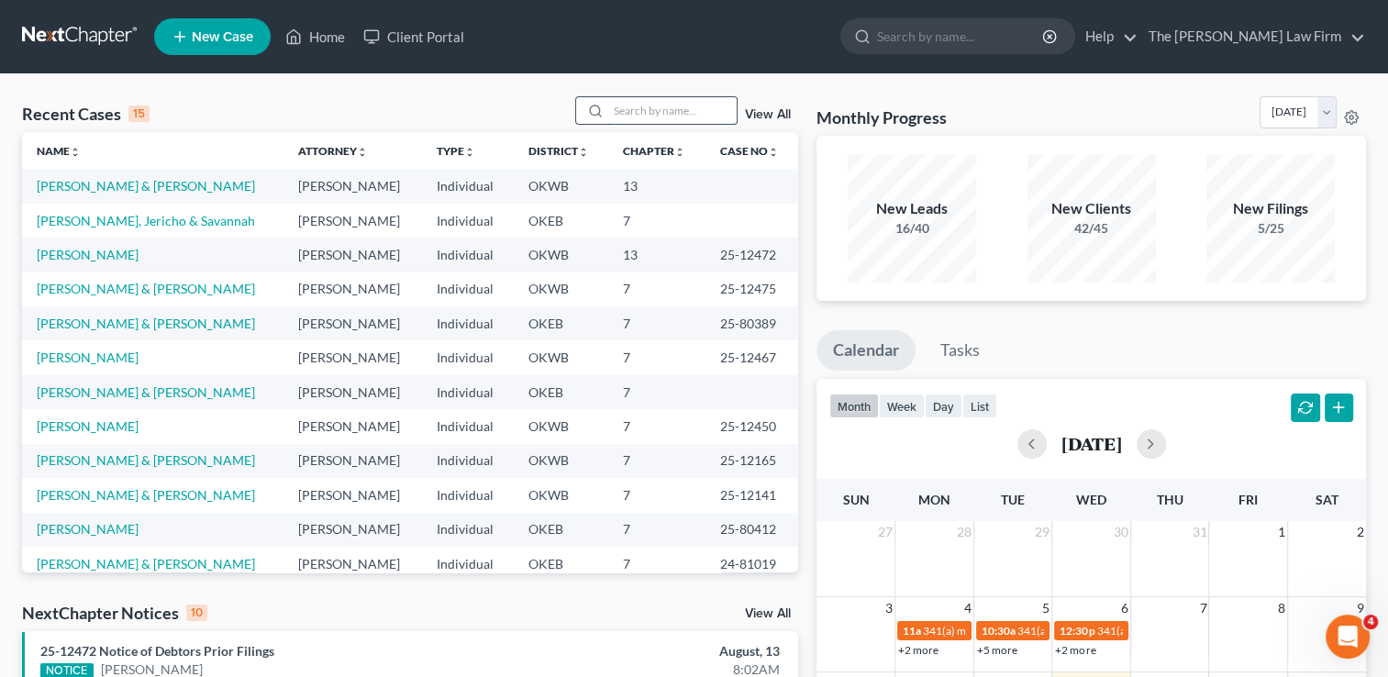
click at [616, 116] on input "search" at bounding box center [672, 110] width 128 height 27
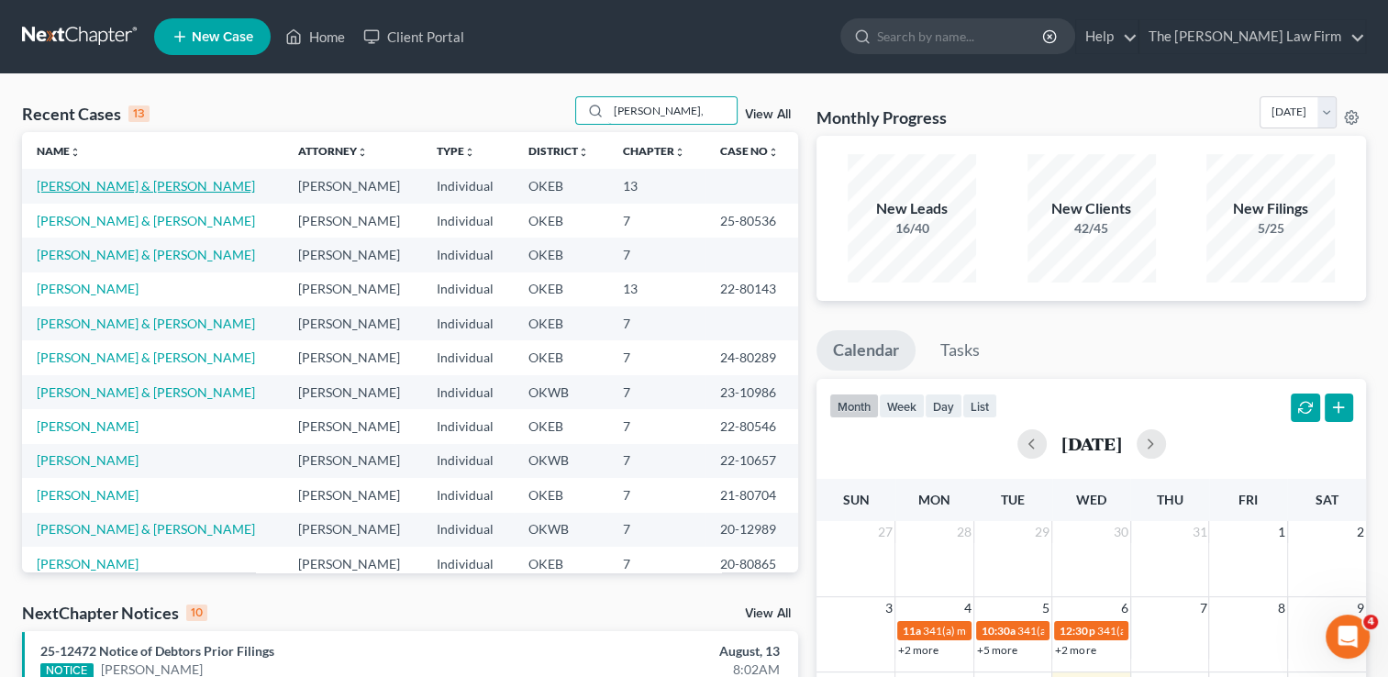
type input "[PERSON_NAME],"
click at [128, 189] on link "Scott, Ashley & Jesse" at bounding box center [146, 186] width 218 height 16
select select "1"
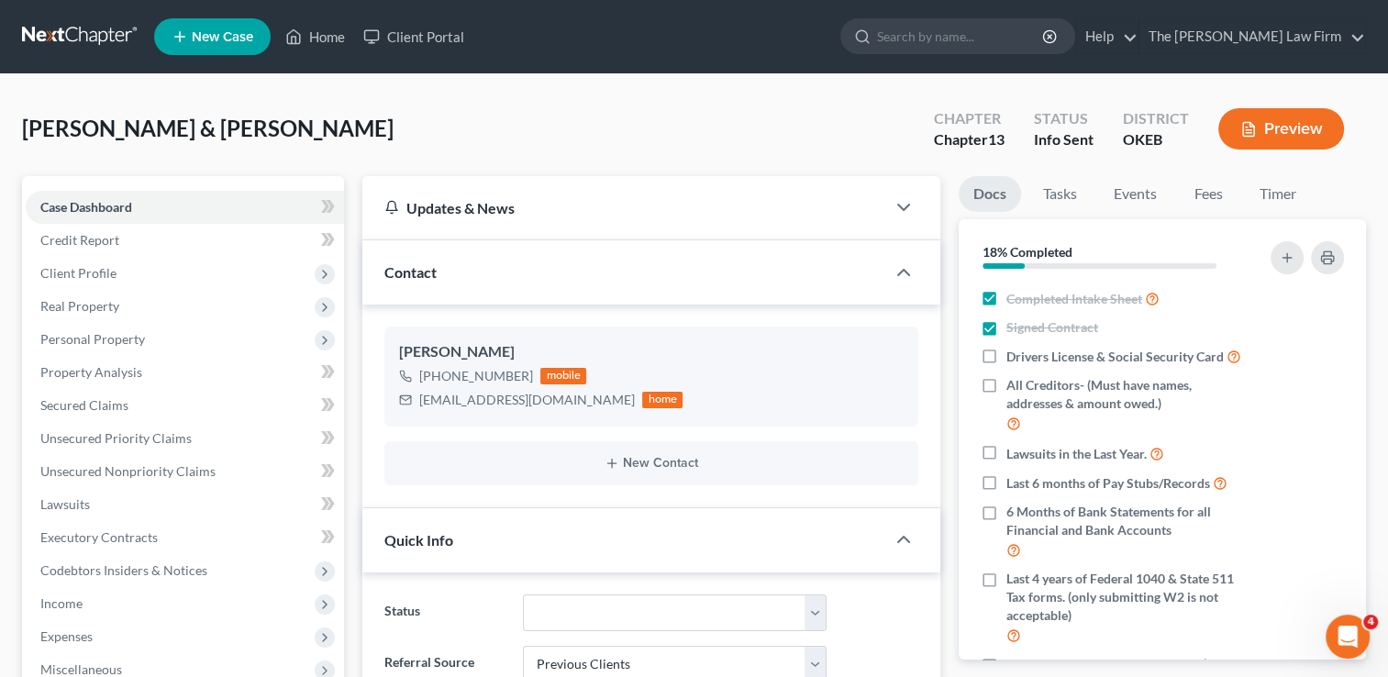
scroll to position [491, 0]
click at [1006, 350] on label "Drivers License & Social Security Card" at bounding box center [1123, 356] width 235 height 21
click at [1014, 350] on input "Drivers License & Social Security Card" at bounding box center [1020, 352] width 12 height 12
checkbox input "true"
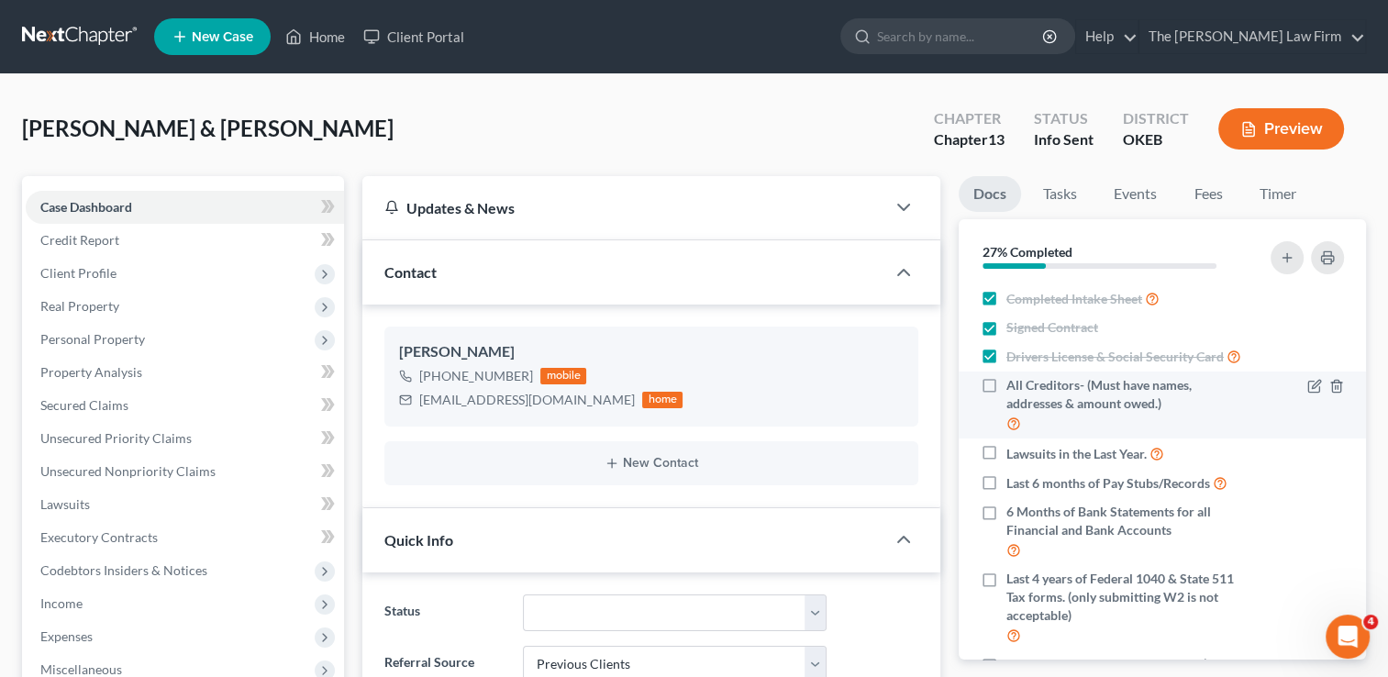
click at [1006, 405] on label "All Creditors- (Must have names, addresses & amount owed.)" at bounding box center [1127, 405] width 242 height 58
click at [1014, 388] on input "All Creditors- (Must have names, addresses & amount owed.)" at bounding box center [1020, 382] width 12 height 12
checkbox input "true"
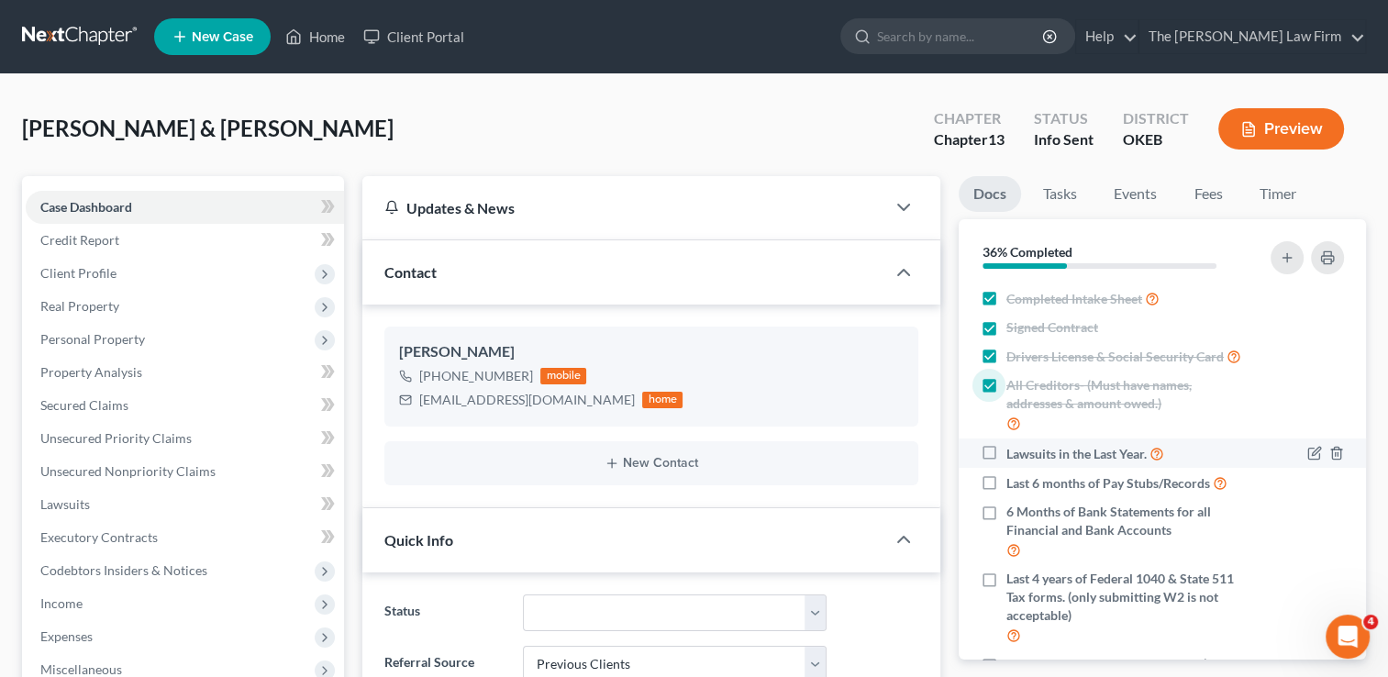
click at [1006, 464] on label "Lawsuits in the Last Year." at bounding box center [1085, 453] width 158 height 21
click at [1014, 455] on input "Lawsuits in the Last Year." at bounding box center [1020, 449] width 12 height 12
checkbox input "true"
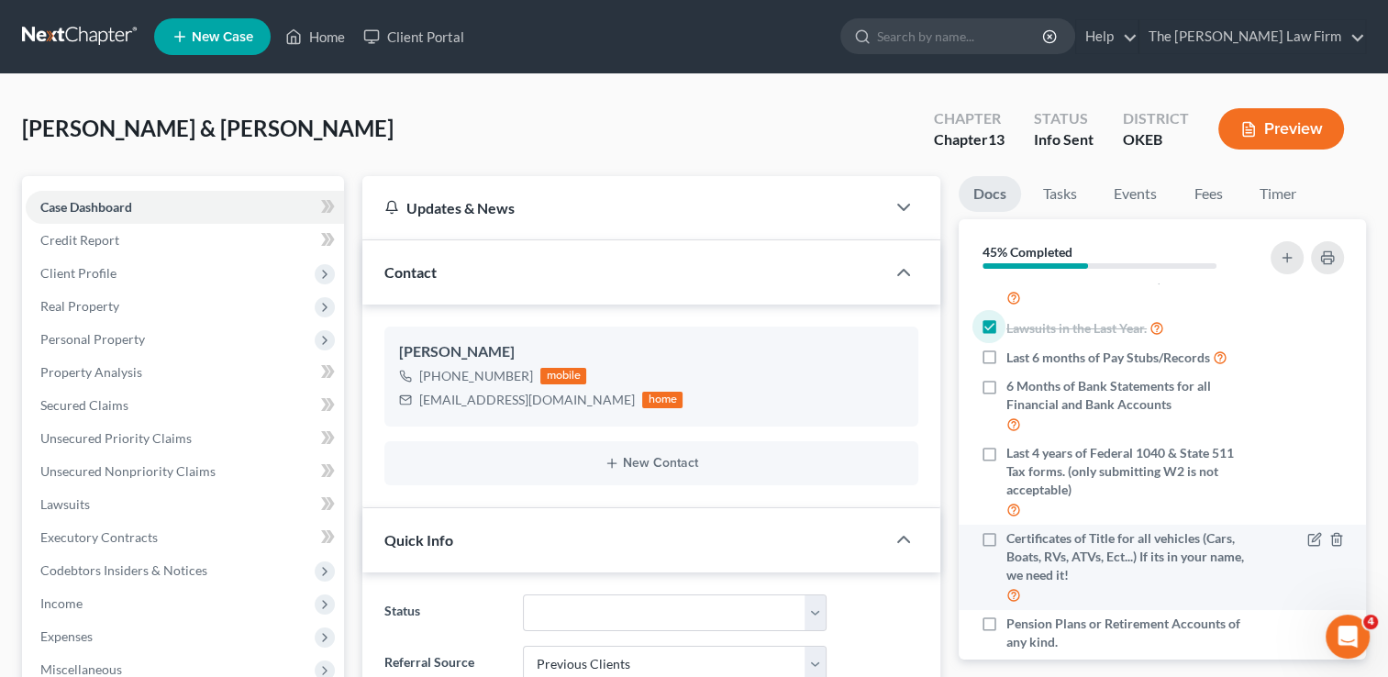
scroll to position [183, 0]
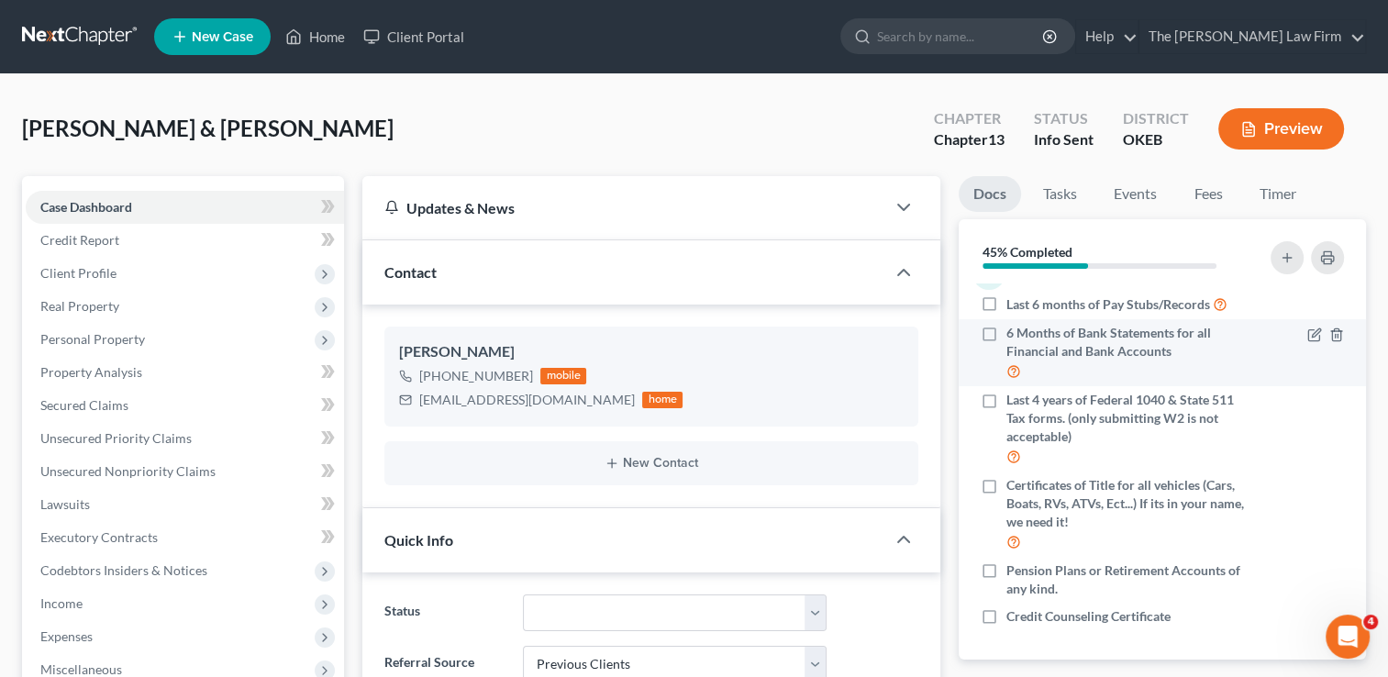
click at [1006, 350] on label "6 Months of Bank Statements for all Financial and Bank Accounts" at bounding box center [1127, 353] width 242 height 58
click at [1014, 336] on input "6 Months of Bank Statements for all Financial and Bank Accounts" at bounding box center [1020, 330] width 12 height 12
checkbox input "true"
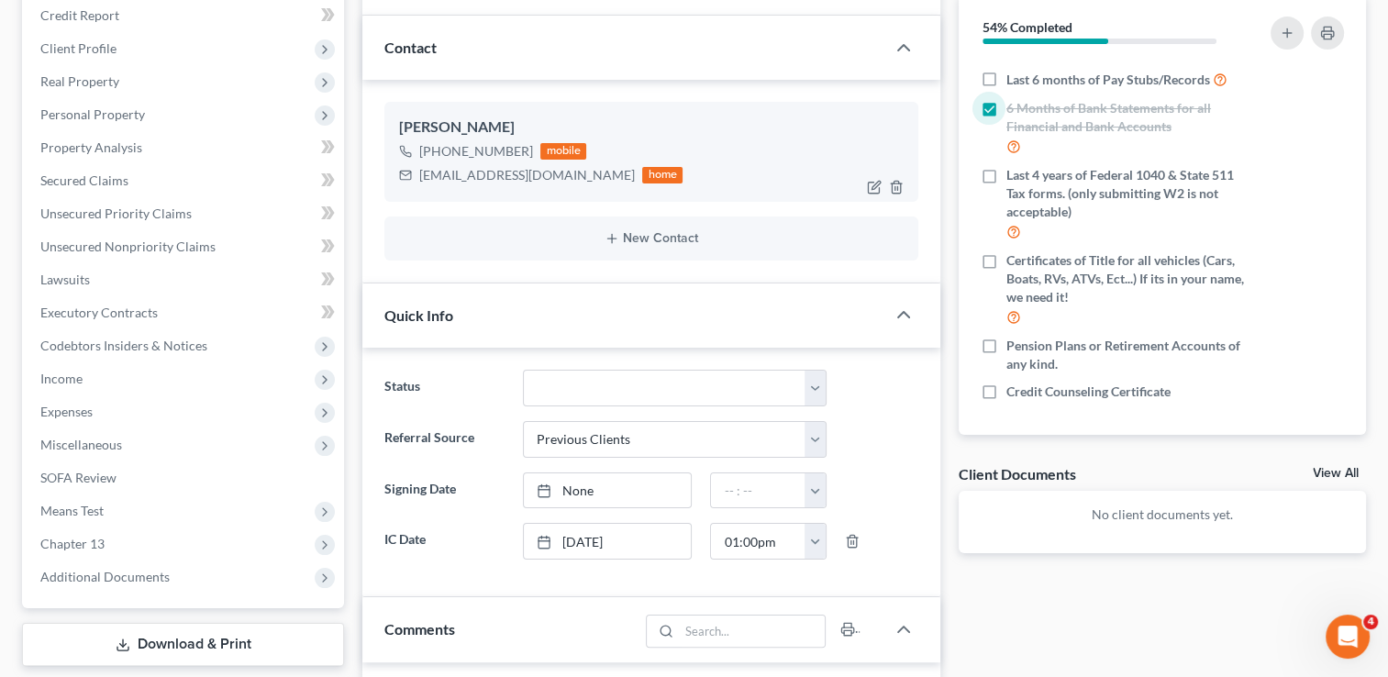
scroll to position [275, 0]
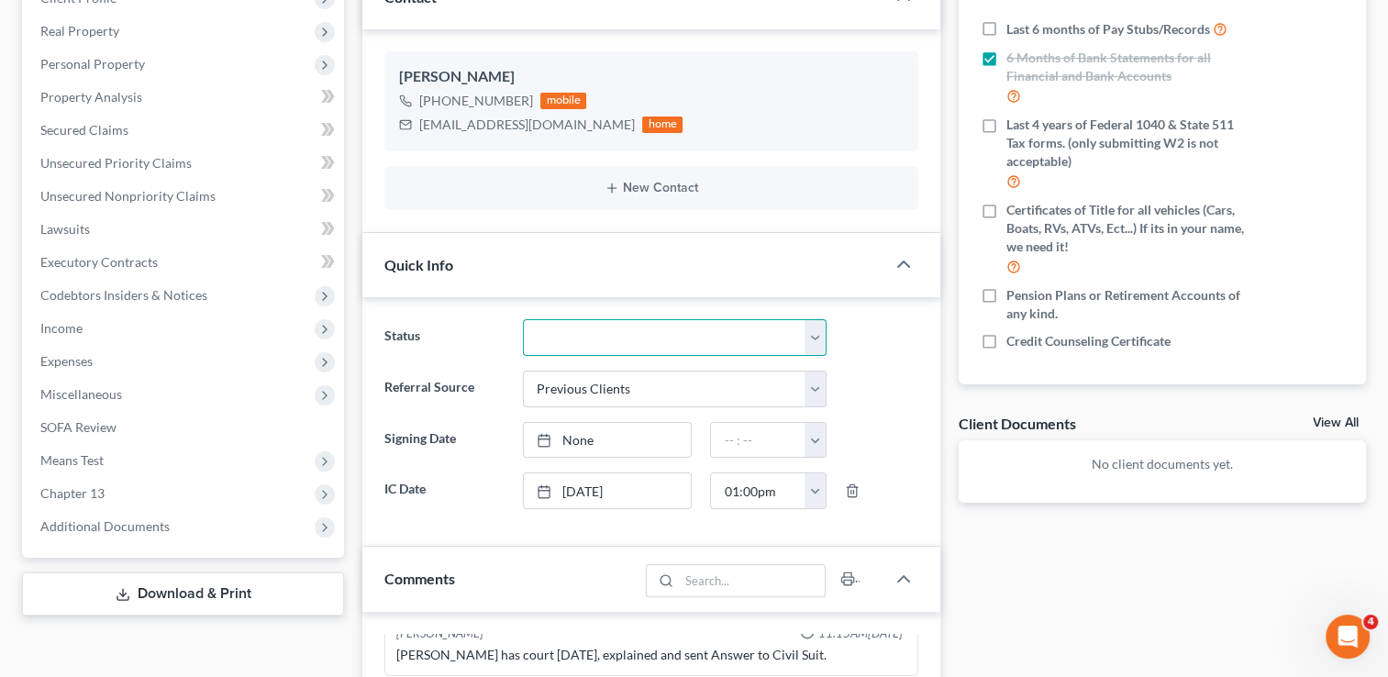
click at [764, 332] on select "Discharged Dismissed Filed Info Sent In Progress Lead Lost Lead Ready to File R…" at bounding box center [675, 337] width 304 height 37
select select "4"
click at [523, 319] on select "Discharged Dismissed Filed Info Sent In Progress Lead Lost Lead Ready to File R…" at bounding box center [675, 337] width 304 height 37
click at [899, 363] on ng-include "Status Discharged Dismissed Filed Info Sent In Progress Lead Lost Lead Ready to…" at bounding box center [651, 414] width 534 height 190
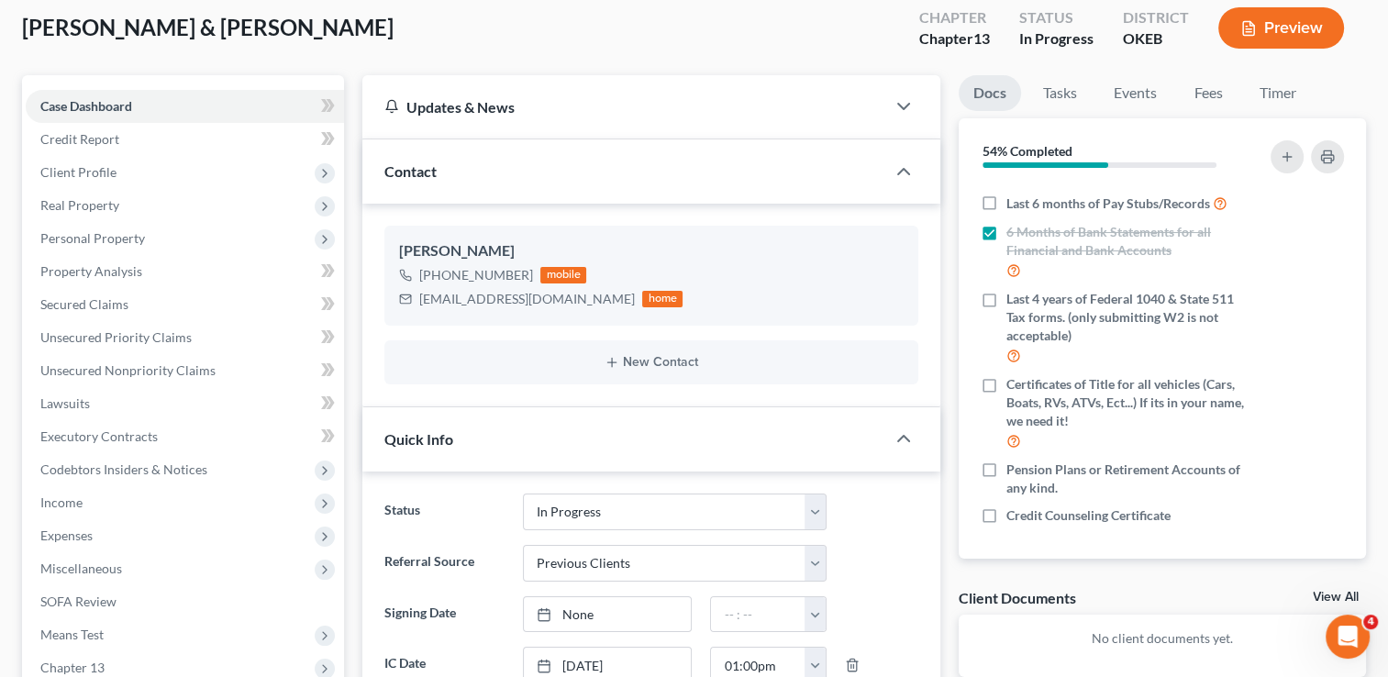
scroll to position [0, 0]
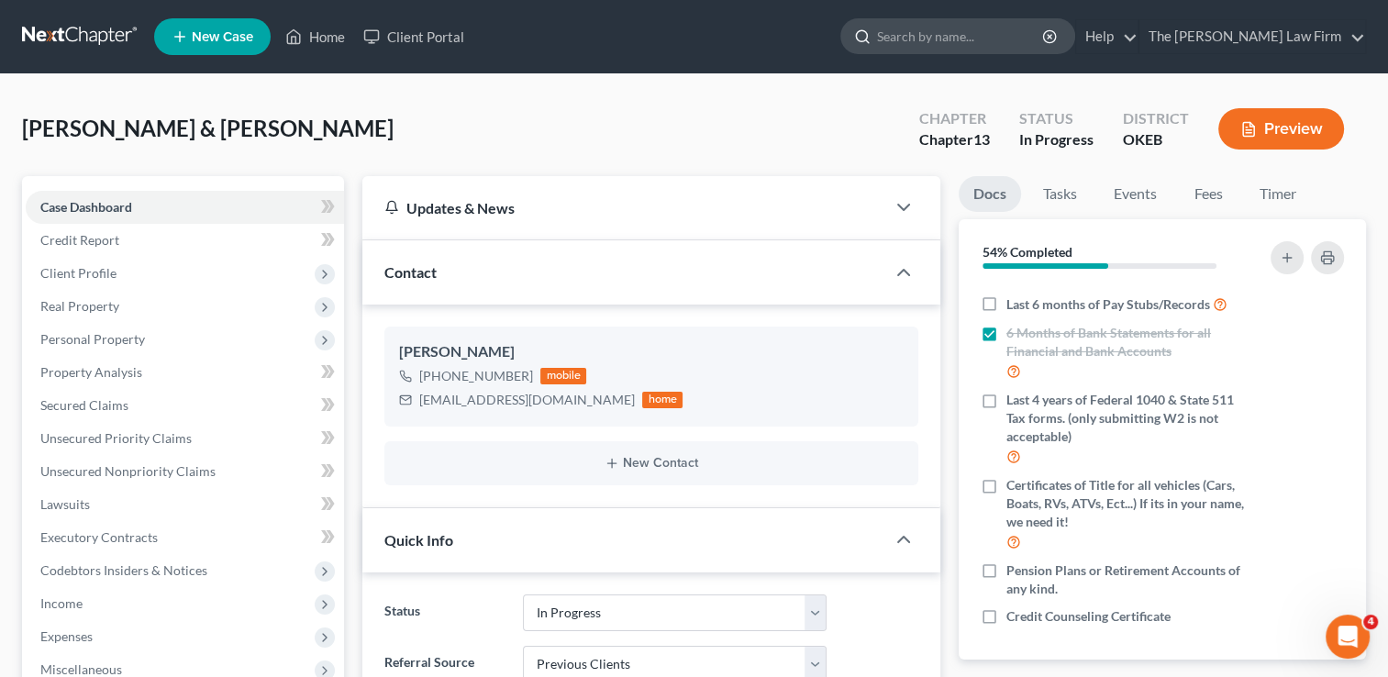
click at [948, 28] on input "search" at bounding box center [961, 36] width 168 height 34
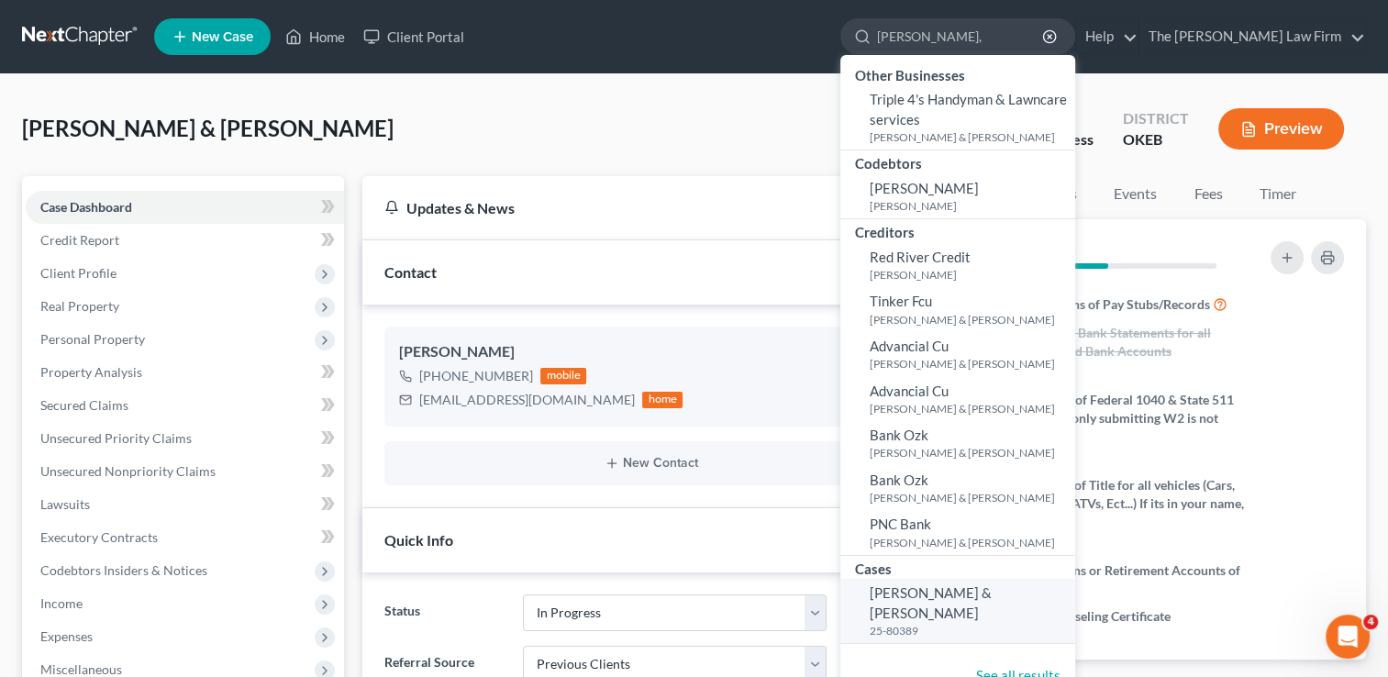
type input "[PERSON_NAME],"
click at [992, 589] on span "[PERSON_NAME] & [PERSON_NAME]" at bounding box center [931, 602] width 122 height 36
select select "3"
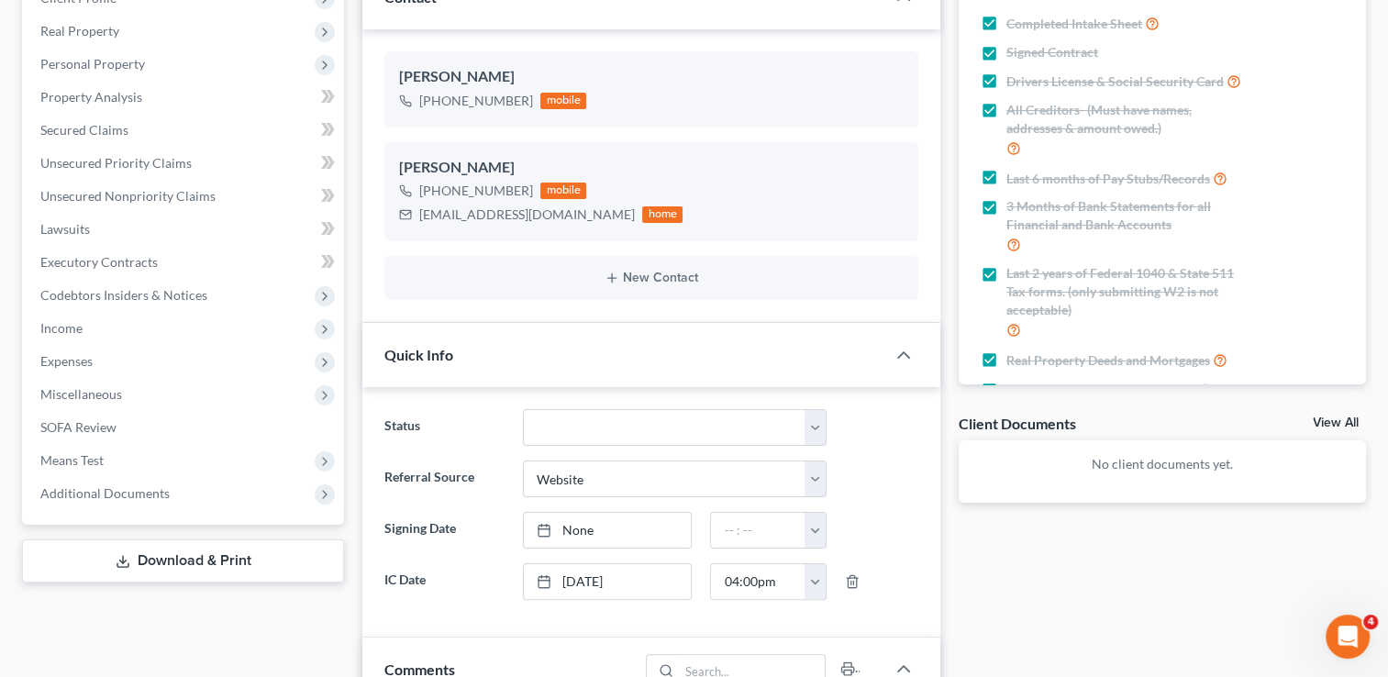
scroll to position [275, 0]
click at [234, 496] on span "Additional Documents" at bounding box center [185, 493] width 318 height 33
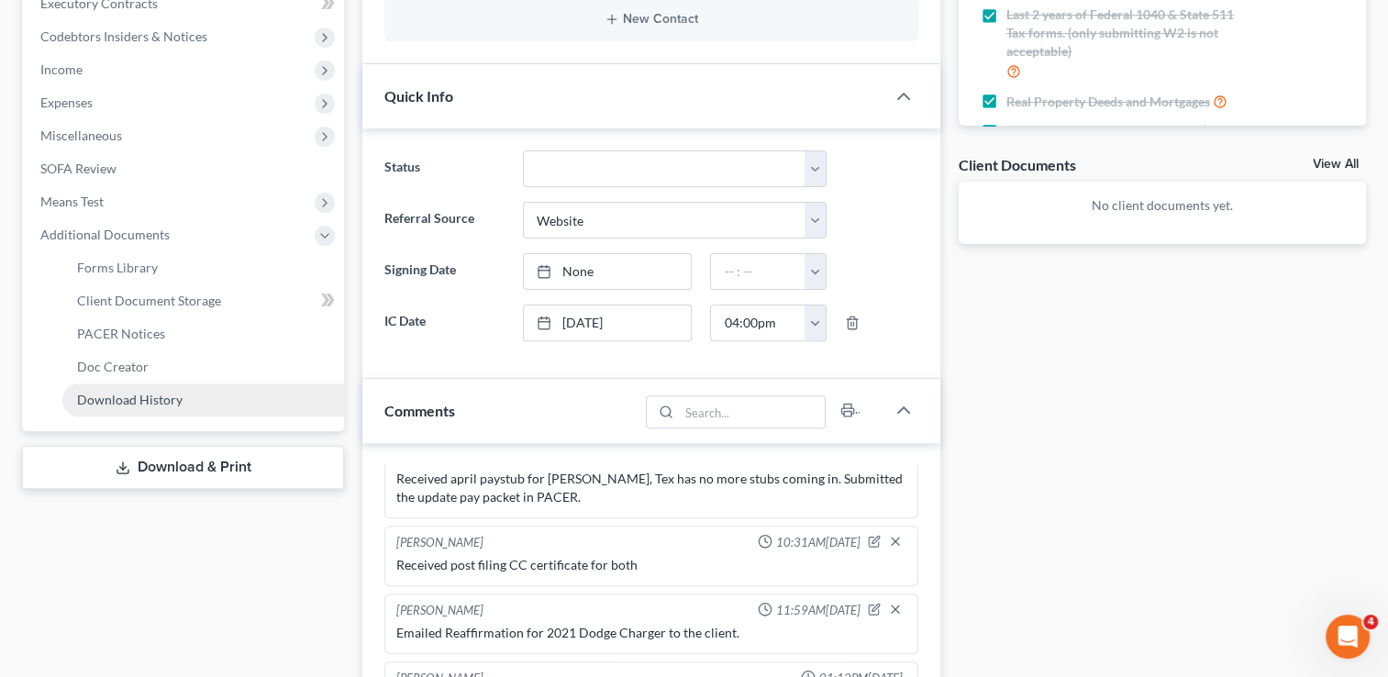
scroll to position [550, 0]
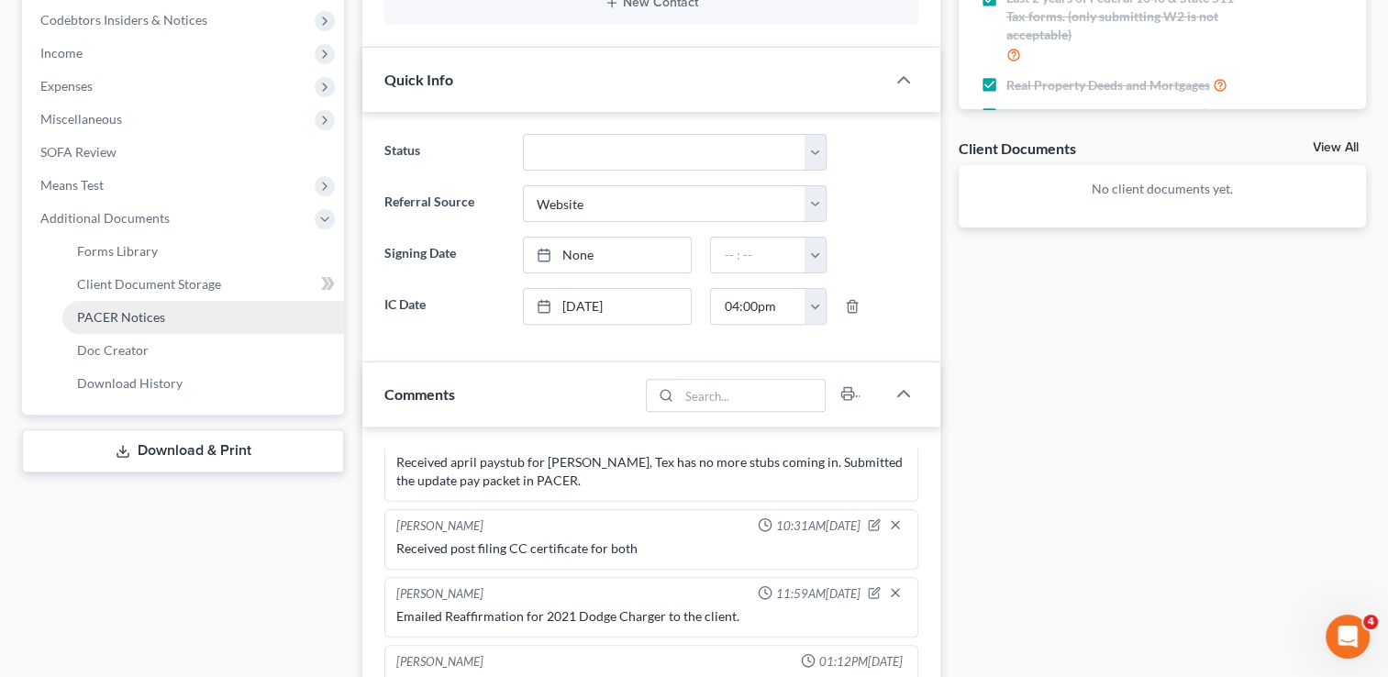
click at [167, 325] on link "PACER Notices" at bounding box center [203, 317] width 282 height 33
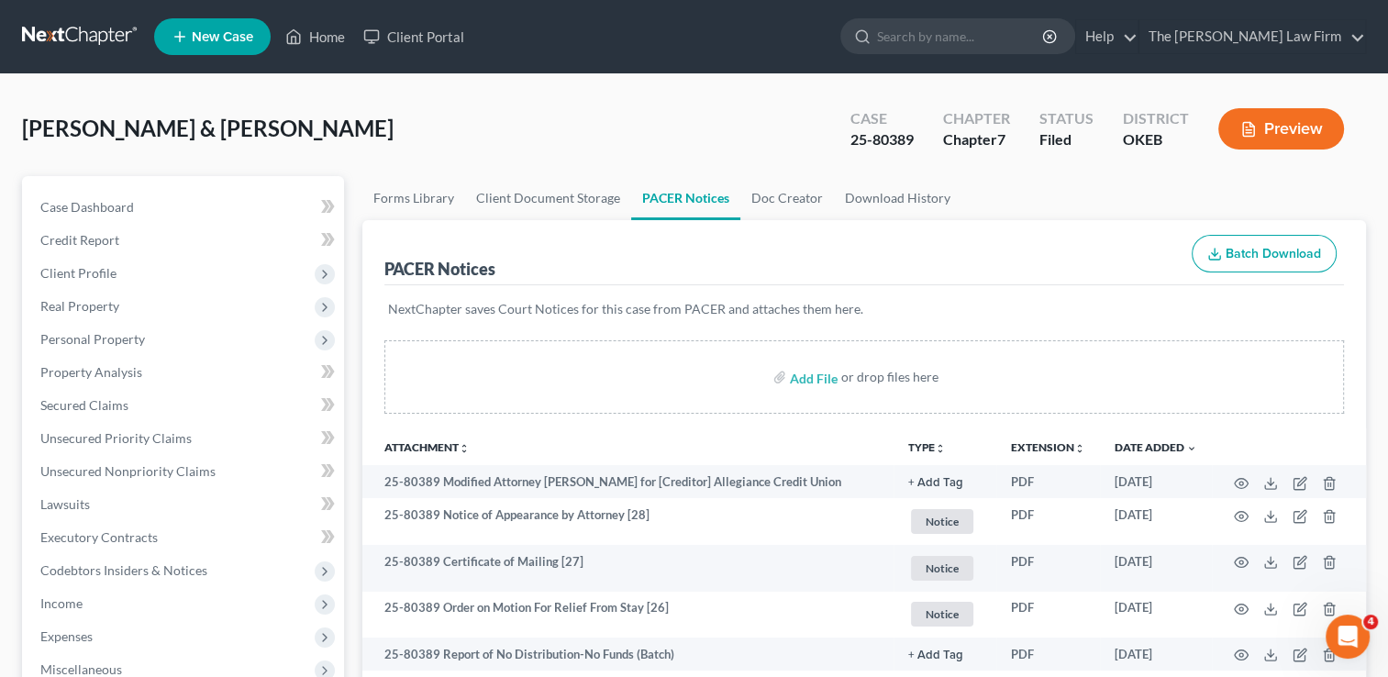
click at [94, 37] on link at bounding box center [80, 36] width 117 height 33
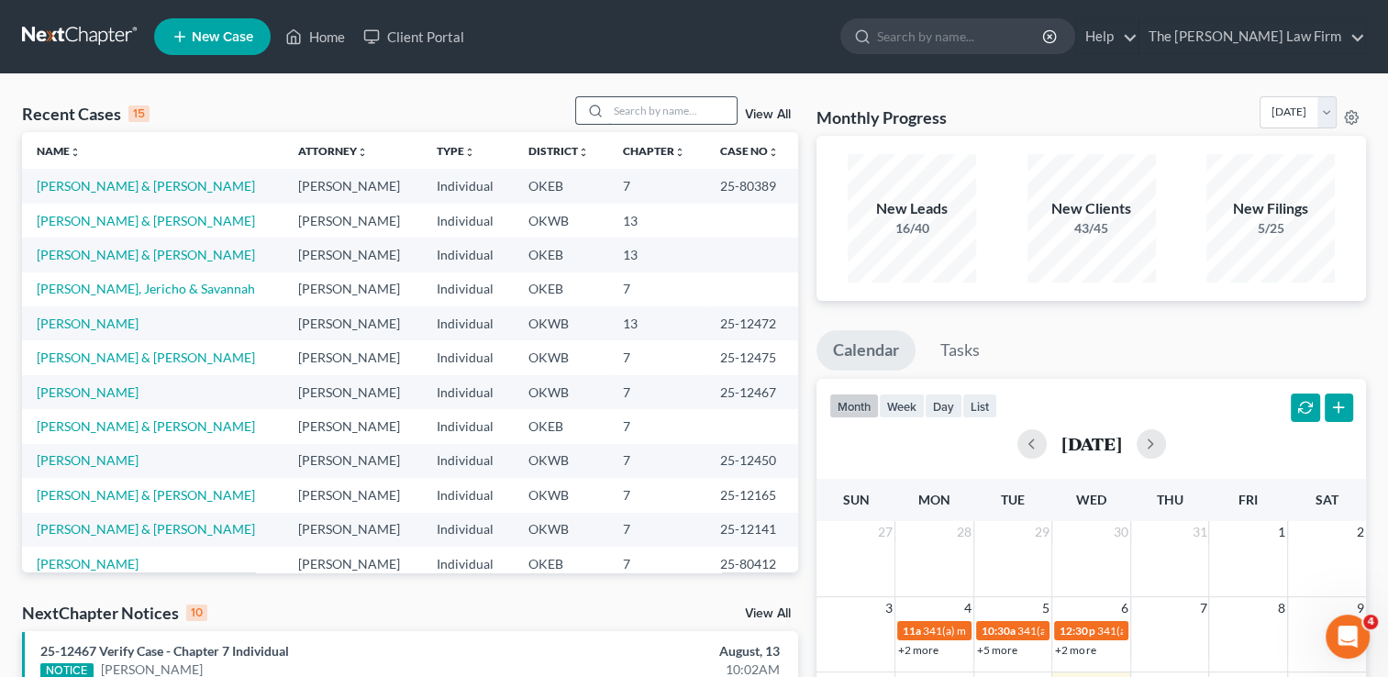
click at [638, 105] on input "search" at bounding box center [672, 110] width 128 height 27
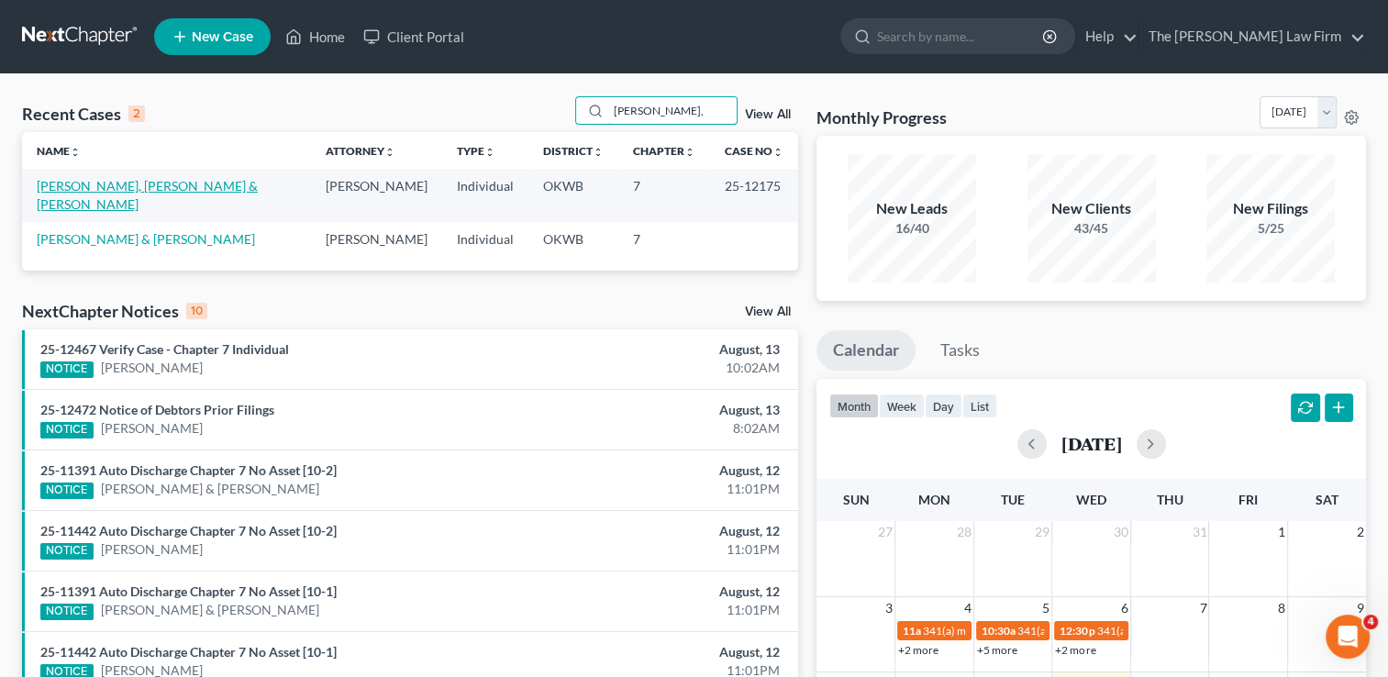
type input "Conduff,"
click at [182, 185] on link "Conduff, Woodward & Priscilla" at bounding box center [147, 195] width 221 height 34
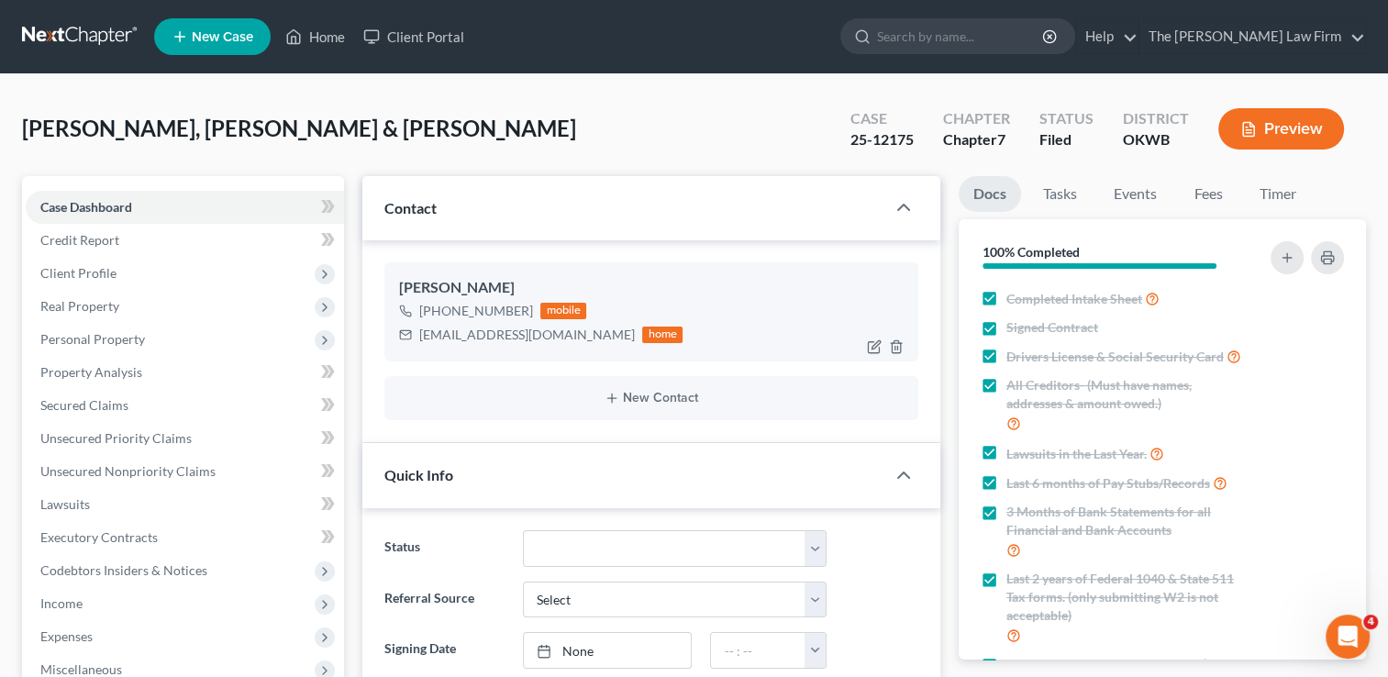
scroll to position [580, 0]
click at [468, 334] on div "priscillaconduff@ymail.com" at bounding box center [527, 335] width 216 height 18
copy div "priscillaconduff@ymail.com"
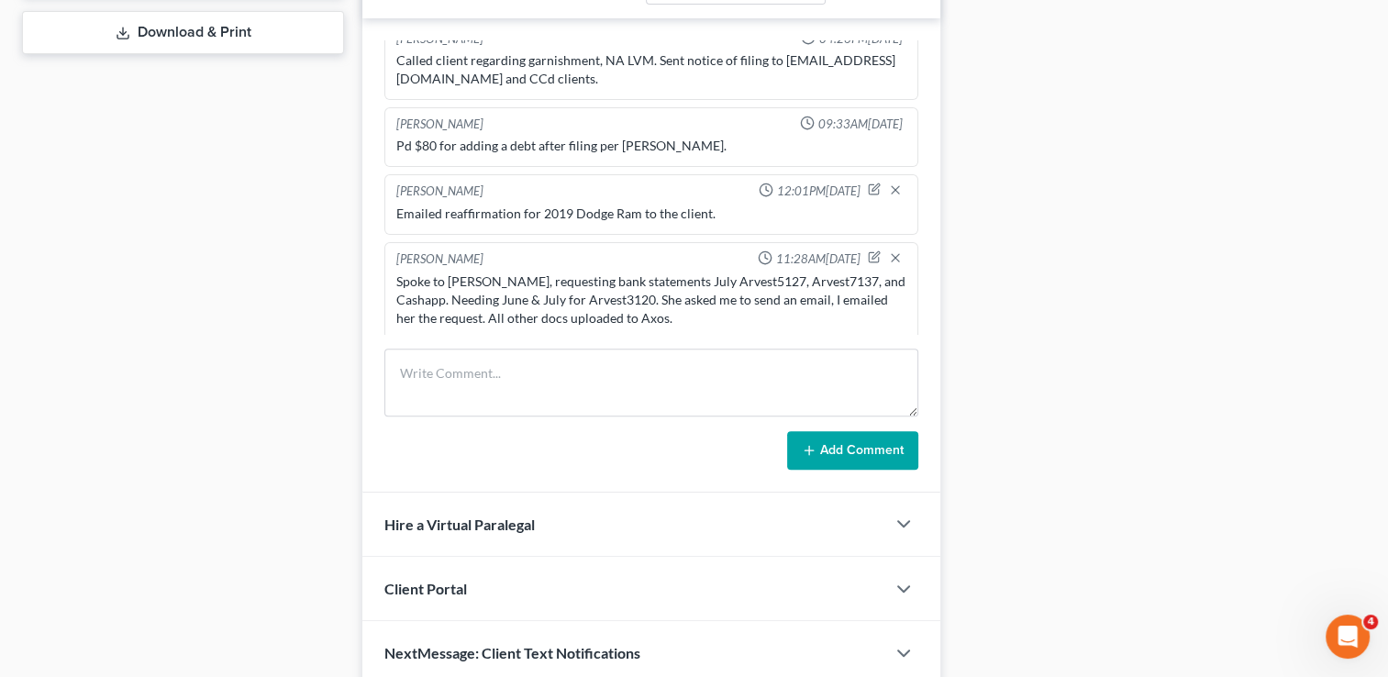
scroll to position [877, 0]
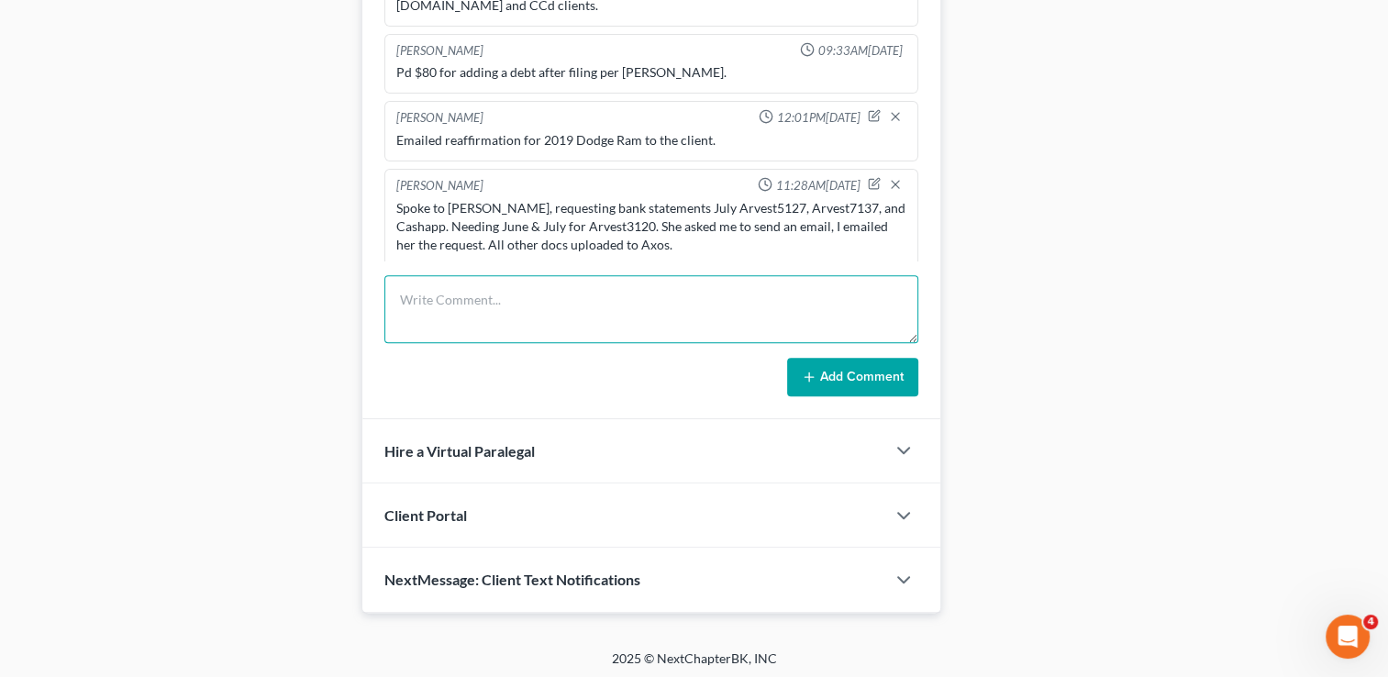
click at [526, 300] on textarea at bounding box center [651, 309] width 534 height 68
type textarea "Emailed reaffirmation for 2007 Harley Davidson to the client."
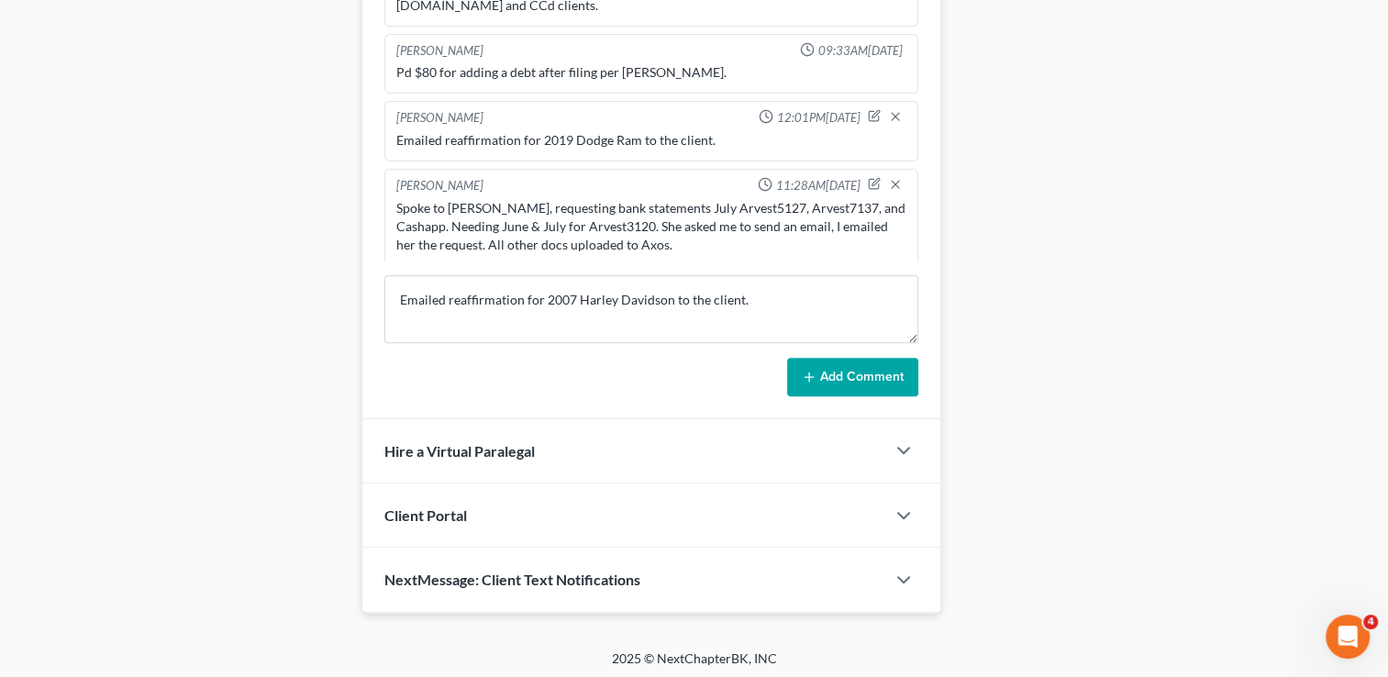
click at [855, 376] on button "Add Comment" at bounding box center [852, 377] width 131 height 39
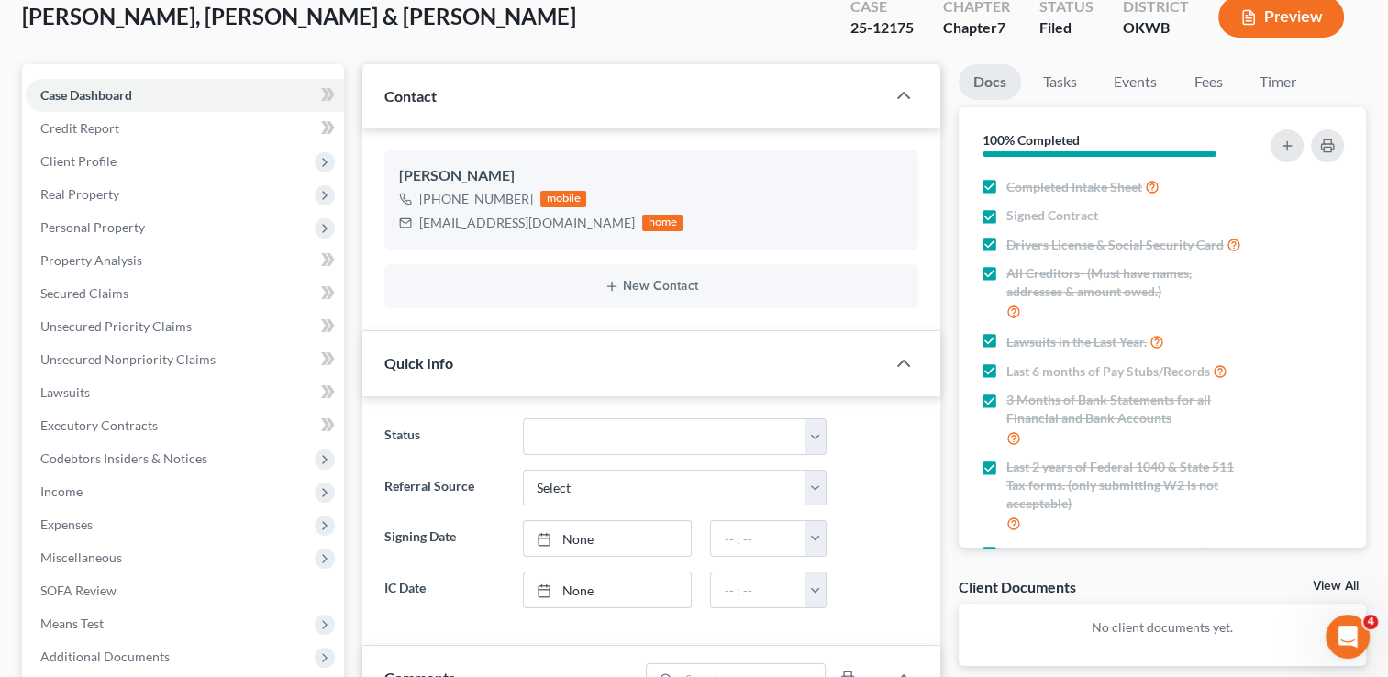
scroll to position [0, 0]
